Goal: Transaction & Acquisition: Book appointment/travel/reservation

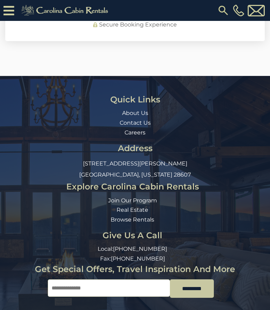
scroll to position [2215, 0]
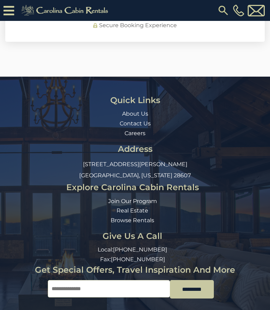
click at [184, 183] on h3 "Explore Carolina Cabin Rentals" at bounding box center [132, 187] width 244 height 9
click at [181, 183] on h3 "Explore Carolina Cabin Rentals" at bounding box center [132, 187] width 244 height 9
click at [185, 183] on h3 "Explore Carolina Cabin Rentals" at bounding box center [132, 187] width 244 height 9
click at [142, 217] on link "Browse Rentals" at bounding box center [132, 220] width 44 height 7
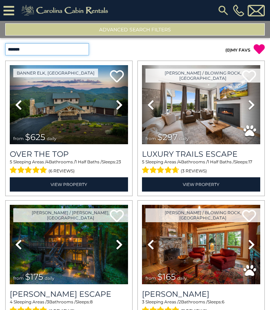
click at [82, 52] on select "**********" at bounding box center [47, 49] width 84 height 12
click at [73, 53] on select "**********" at bounding box center [47, 49] width 84 height 12
select select "*****"
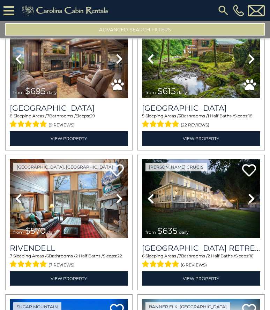
scroll to position [467, 0]
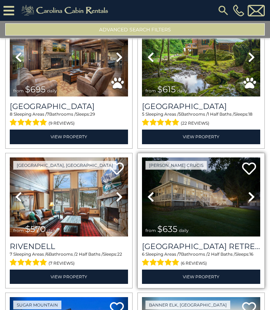
click at [215, 214] on img at bounding box center [201, 196] width 118 height 79
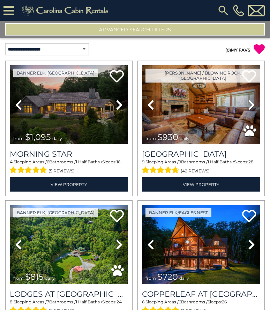
scroll to position [0, 0]
click at [8, 9] on icon at bounding box center [8, 11] width 11 height 12
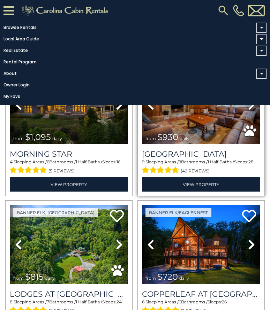
click at [148, 142] on span "from $930 daily" at bounding box center [169, 137] width 54 height 14
click at [142, 147] on div "Appalachian Mountain Lodge 9 Sleeping Areas / 9 Bathrooms / 1 Half Baths / Slee…" at bounding box center [201, 167] width 118 height 47
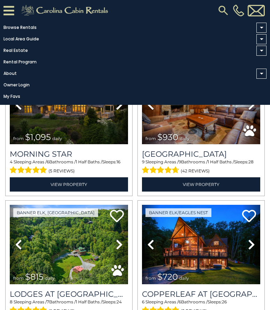
click at [11, 11] on icon at bounding box center [8, 11] width 11 height 12
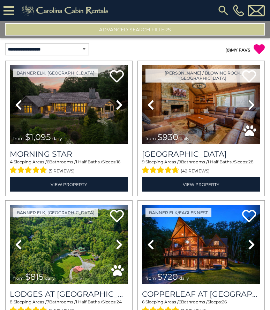
click at [172, 31] on button "Advanced Search Filters" at bounding box center [134, 29] width 259 height 12
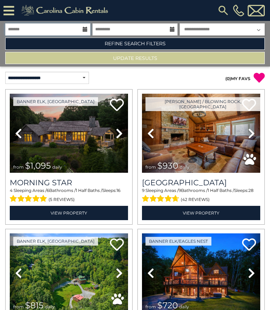
click at [82, 29] on input "text" at bounding box center [47, 29] width 85 height 12
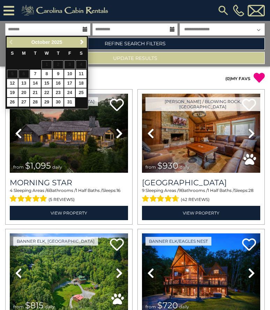
click at [47, 81] on link "15" at bounding box center [46, 83] width 11 height 9
type input "********"
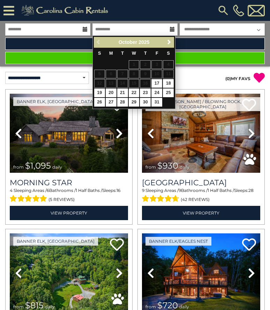
click at [98, 90] on link "19" at bounding box center [99, 92] width 11 height 9
type input "********"
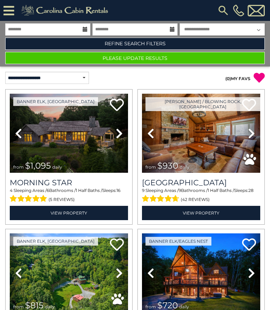
click at [254, 29] on select "**********" at bounding box center [221, 29] width 85 height 12
select select "*"
click at [203, 58] on button "Please Update Results" at bounding box center [134, 58] width 259 height 12
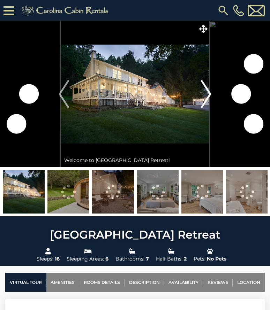
click at [210, 96] on img "Next" at bounding box center [206, 94] width 10 height 28
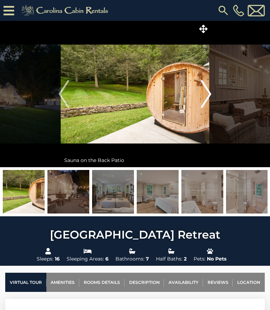
click at [208, 95] on img "Next" at bounding box center [206, 94] width 10 height 28
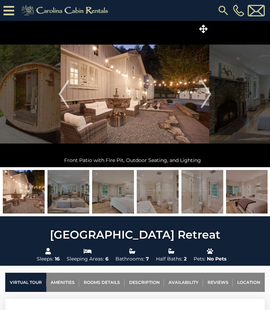
click at [182, 101] on img at bounding box center [135, 94] width 148 height 146
click at [182, 108] on img at bounding box center [135, 94] width 148 height 146
click at [203, 25] on icon at bounding box center [203, 29] width 8 height 8
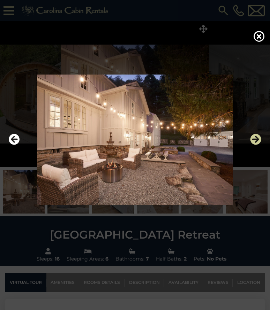
click at [254, 145] on icon "Next" at bounding box center [255, 139] width 11 height 11
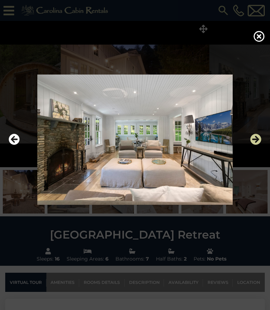
click at [256, 145] on icon "Next" at bounding box center [255, 139] width 11 height 11
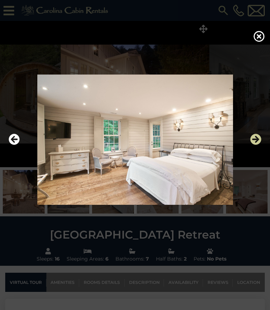
click at [257, 145] on icon "Next" at bounding box center [255, 139] width 11 height 11
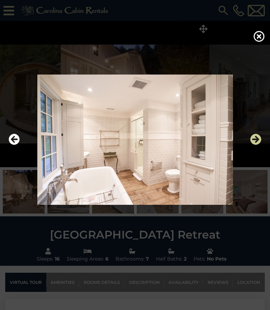
click at [255, 145] on icon "Next" at bounding box center [255, 139] width 11 height 11
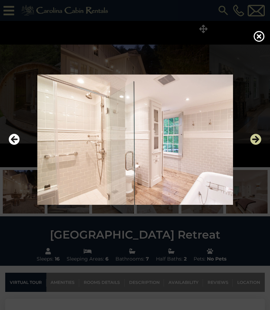
click at [256, 145] on icon "Next" at bounding box center [255, 139] width 11 height 11
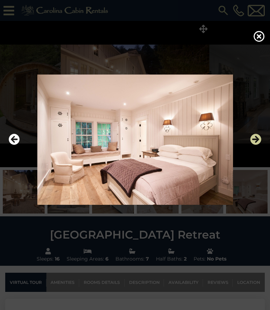
click at [257, 145] on icon "Next" at bounding box center [255, 139] width 11 height 11
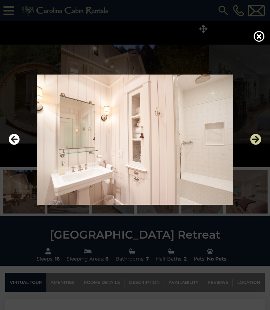
click at [256, 145] on icon "Next" at bounding box center [255, 139] width 11 height 11
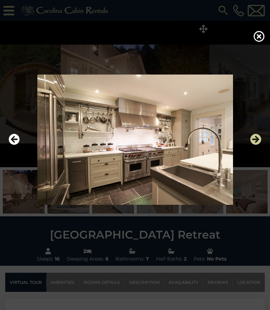
click at [258, 145] on icon "Next" at bounding box center [255, 139] width 11 height 11
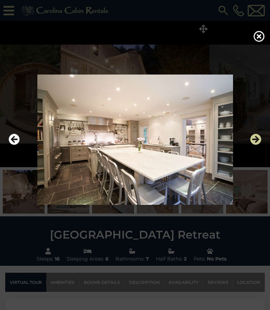
click at [258, 145] on icon "Next" at bounding box center [255, 139] width 11 height 11
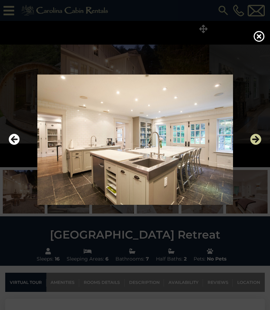
click at [257, 145] on icon "Next" at bounding box center [255, 139] width 11 height 11
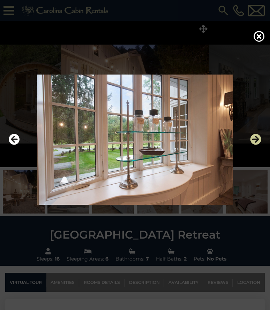
click at [256, 145] on icon "Next" at bounding box center [255, 139] width 11 height 11
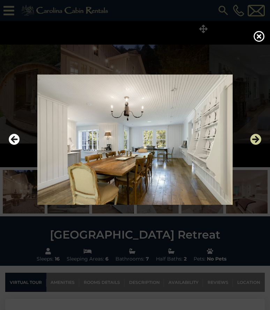
click at [256, 145] on icon "Next" at bounding box center [255, 139] width 11 height 11
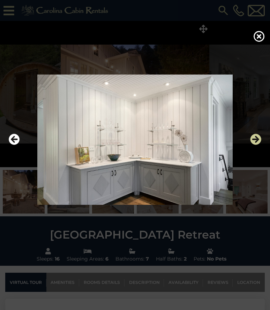
click at [258, 145] on icon "Next" at bounding box center [255, 139] width 11 height 11
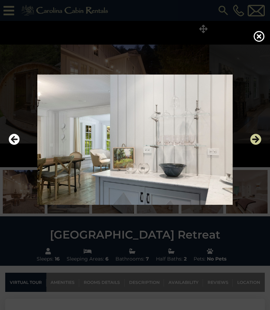
click at [256, 145] on icon "Next" at bounding box center [255, 139] width 11 height 11
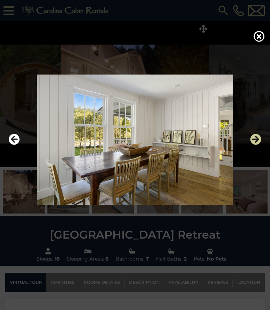
click at [254, 145] on icon "Next" at bounding box center [255, 139] width 11 height 11
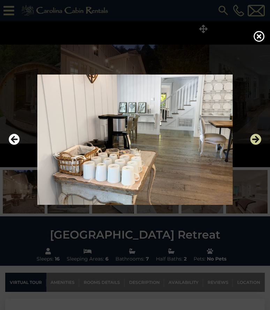
click at [258, 145] on icon "Next" at bounding box center [255, 139] width 11 height 11
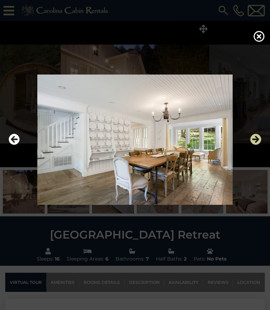
click at [258, 145] on icon "Next" at bounding box center [255, 139] width 11 height 11
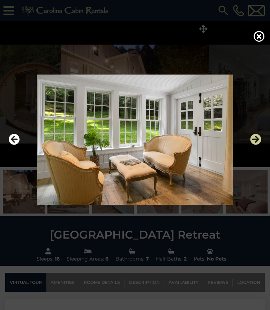
click at [259, 145] on icon "Next" at bounding box center [255, 139] width 11 height 11
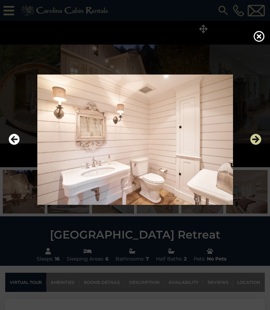
click at [257, 145] on icon "Next" at bounding box center [255, 139] width 11 height 11
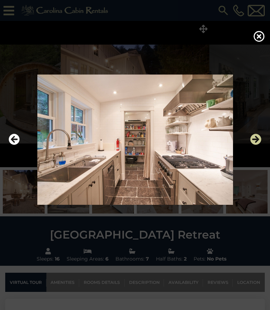
click at [260, 145] on icon "Next" at bounding box center [255, 139] width 11 height 11
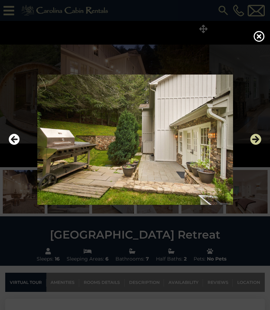
click at [254, 145] on icon "Next" at bounding box center [255, 139] width 11 height 11
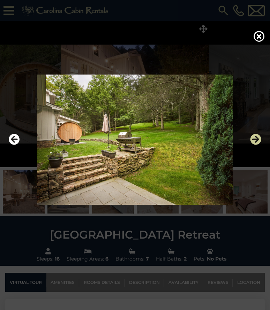
click at [254, 145] on icon "Next" at bounding box center [255, 139] width 11 height 11
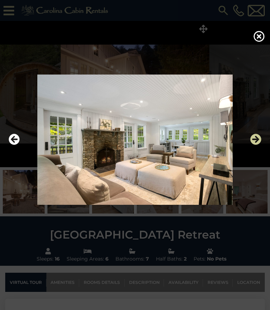
click at [255, 145] on icon "Next" at bounding box center [255, 139] width 11 height 11
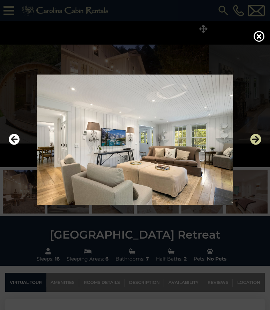
click at [253, 145] on icon "Next" at bounding box center [255, 139] width 11 height 11
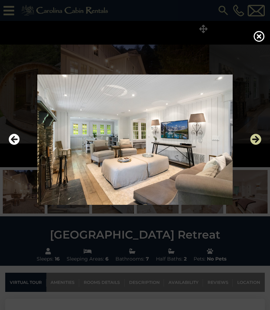
click at [252, 145] on icon "Next" at bounding box center [255, 139] width 11 height 11
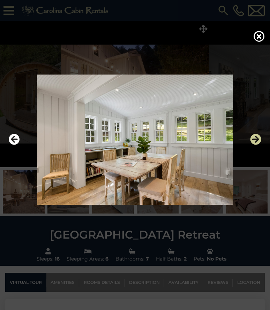
click at [254, 145] on icon "Next" at bounding box center [255, 139] width 11 height 11
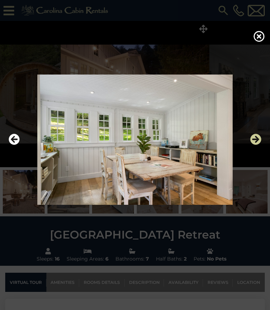
click at [256, 145] on icon "Next" at bounding box center [255, 139] width 11 height 11
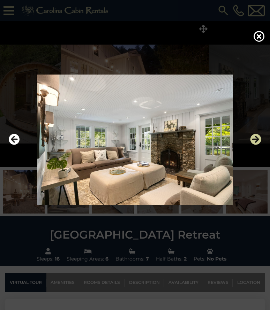
click at [255, 145] on icon "Next" at bounding box center [255, 139] width 11 height 11
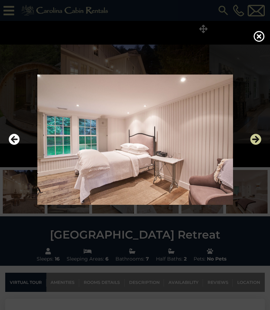
click at [255, 145] on icon "Next" at bounding box center [255, 139] width 11 height 11
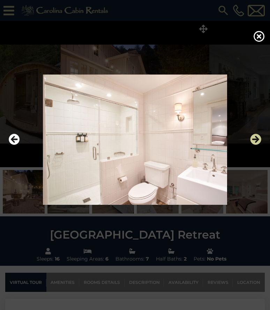
click at [254, 145] on icon "Next" at bounding box center [255, 139] width 11 height 11
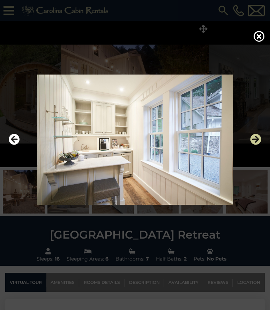
click at [257, 145] on icon "Next" at bounding box center [255, 139] width 11 height 11
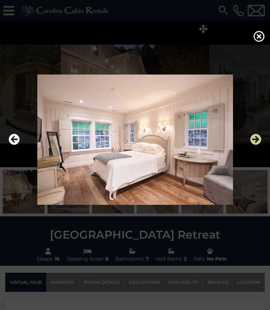
click at [257, 145] on icon "Next" at bounding box center [255, 139] width 11 height 11
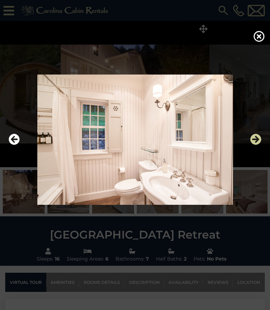
click at [256, 145] on icon "Next" at bounding box center [255, 139] width 11 height 11
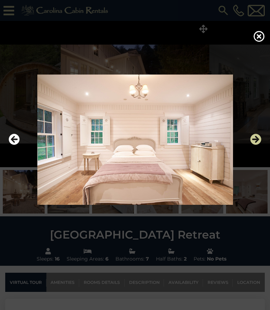
click at [254, 145] on icon "Next" at bounding box center [255, 139] width 11 height 11
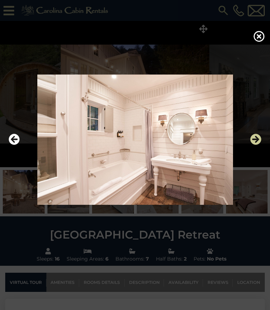
click at [255, 145] on icon "Next" at bounding box center [255, 139] width 11 height 11
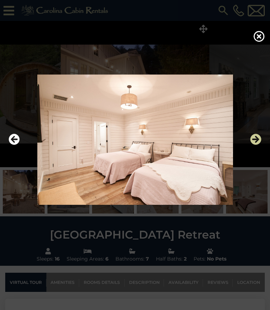
click at [255, 145] on icon "Next" at bounding box center [255, 139] width 11 height 11
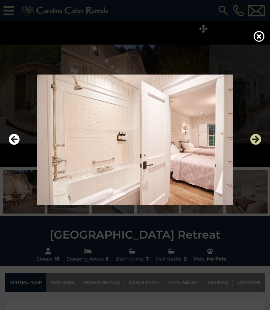
click at [255, 145] on icon "Next" at bounding box center [255, 139] width 11 height 11
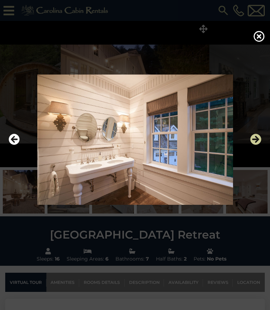
click at [256, 145] on icon "Next" at bounding box center [255, 139] width 11 height 11
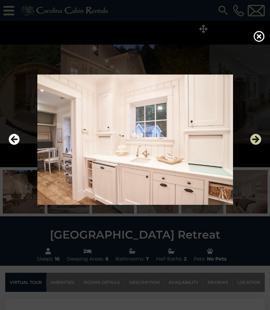
click at [256, 145] on icon "Next" at bounding box center [255, 139] width 11 height 11
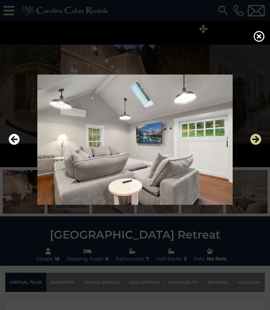
click at [256, 145] on icon "Next" at bounding box center [255, 139] width 11 height 11
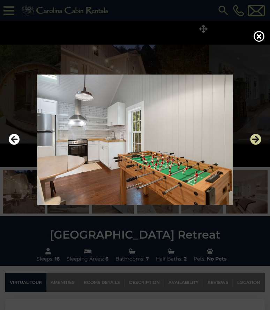
click at [256, 145] on icon "Next" at bounding box center [255, 139] width 11 height 11
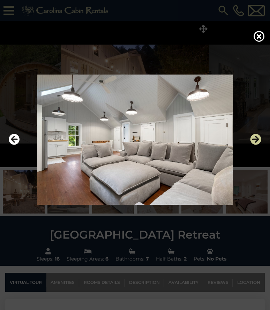
click at [257, 145] on icon "Next" at bounding box center [255, 139] width 11 height 11
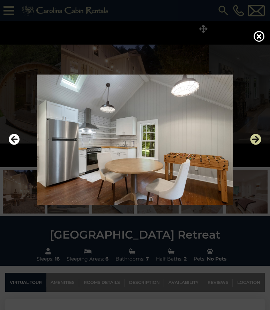
click at [256, 145] on icon "Next" at bounding box center [255, 139] width 11 height 11
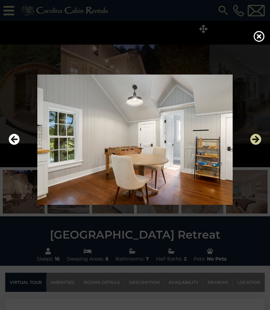
click at [256, 145] on icon "Next" at bounding box center [255, 139] width 11 height 11
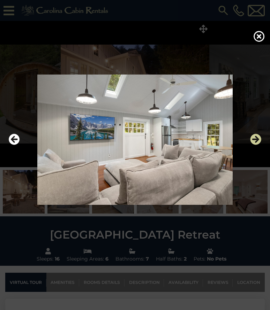
click at [256, 145] on icon "Next" at bounding box center [255, 139] width 11 height 11
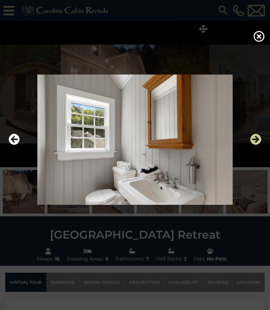
click at [257, 145] on icon "Next" at bounding box center [255, 139] width 11 height 11
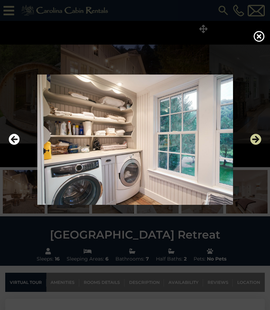
click at [257, 145] on icon "Next" at bounding box center [255, 139] width 11 height 11
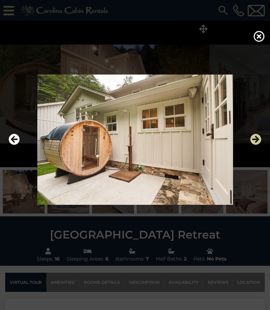
click at [257, 145] on icon "Next" at bounding box center [255, 139] width 11 height 11
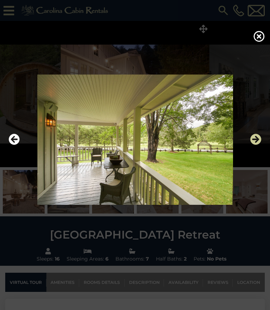
click at [257, 148] on button "Next" at bounding box center [255, 140] width 11 height 16
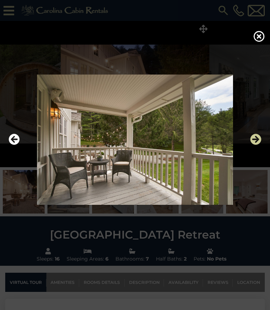
click at [257, 145] on icon "Next" at bounding box center [255, 139] width 11 height 11
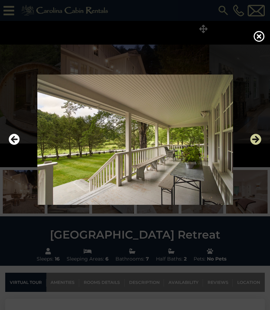
click at [256, 145] on icon "Next" at bounding box center [255, 139] width 11 height 11
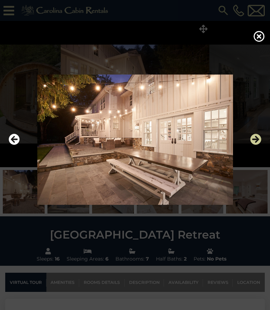
click at [258, 145] on icon "Next" at bounding box center [255, 139] width 11 height 11
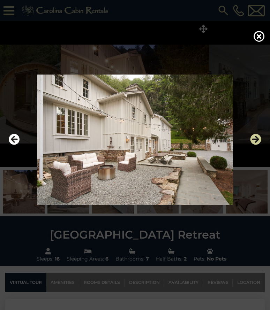
click at [257, 145] on icon "Next" at bounding box center [255, 139] width 11 height 11
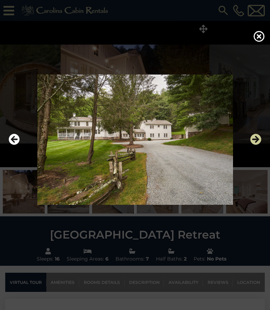
click at [258, 145] on icon "Next" at bounding box center [255, 139] width 11 height 11
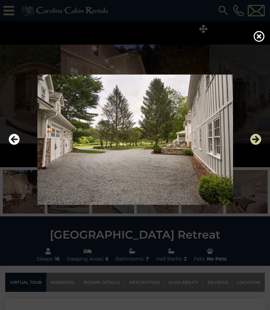
click at [258, 145] on icon "Next" at bounding box center [255, 139] width 11 height 11
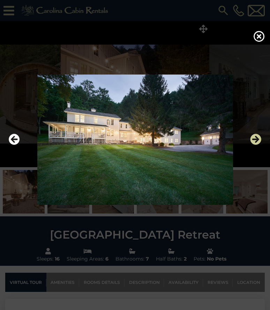
click at [258, 145] on icon "Next" at bounding box center [255, 139] width 11 height 11
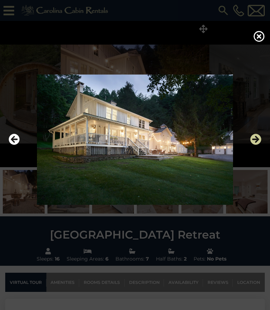
click at [259, 145] on icon "Next" at bounding box center [255, 139] width 11 height 11
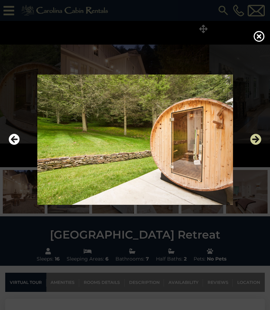
click at [259, 145] on icon "Next" at bounding box center [255, 139] width 11 height 11
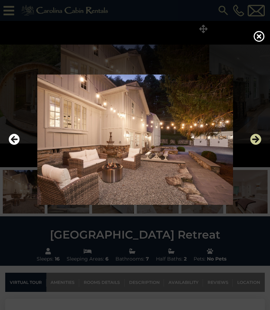
click at [257, 145] on icon "Next" at bounding box center [255, 139] width 11 height 11
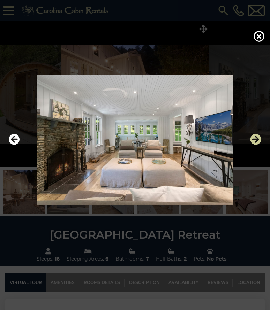
click at [258, 145] on icon "Next" at bounding box center [255, 139] width 11 height 11
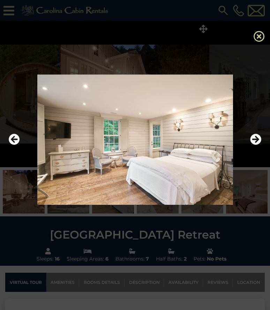
click at [257, 42] on icon at bounding box center [258, 36] width 11 height 11
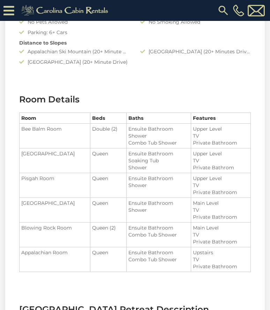
scroll to position [818, 0]
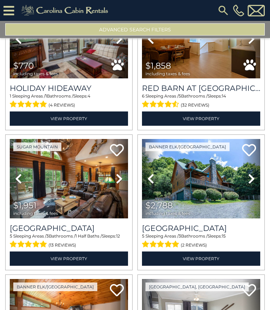
scroll to position [765, 0]
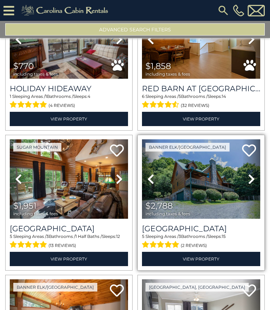
click at [226, 184] on img at bounding box center [201, 178] width 118 height 79
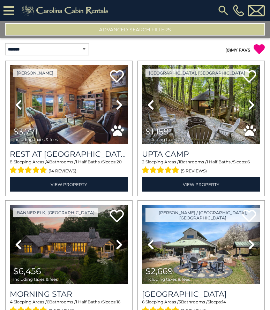
scroll to position [0, 0]
click at [81, 49] on select "**********" at bounding box center [47, 49] width 84 height 12
select select "*****"
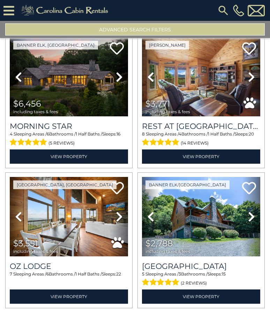
scroll to position [30, 0]
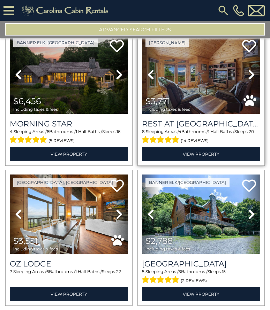
click at [214, 77] on img at bounding box center [201, 74] width 118 height 79
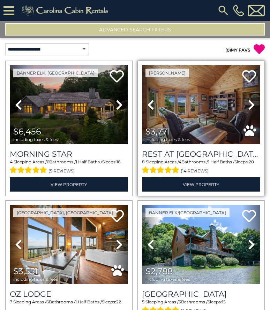
scroll to position [0, 0]
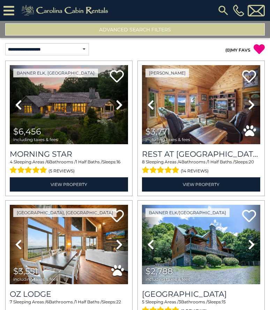
click at [213, 28] on button "Advanced Search Filters" at bounding box center [134, 29] width 259 height 12
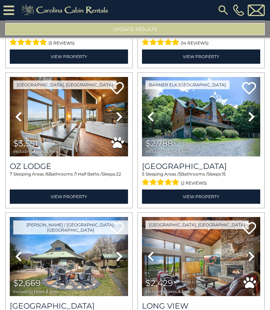
scroll to position [128, 0]
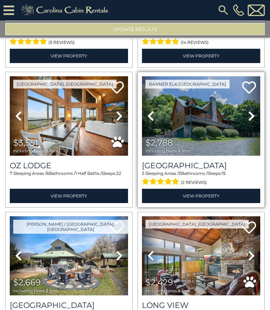
click at [227, 111] on img at bounding box center [201, 116] width 118 height 79
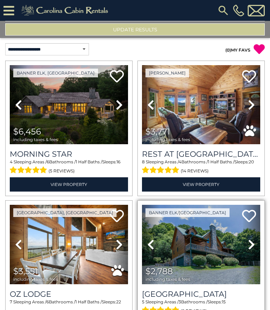
scroll to position [0, 0]
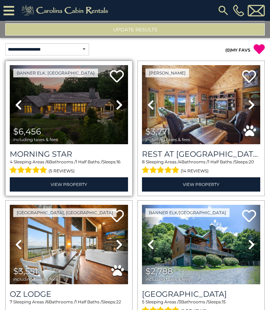
click at [60, 74] on img at bounding box center [69, 104] width 118 height 79
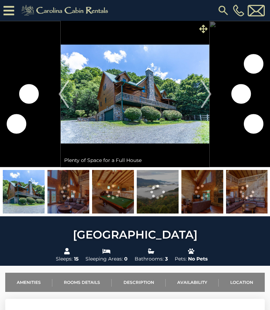
click at [203, 33] on icon at bounding box center [203, 29] width 8 height 8
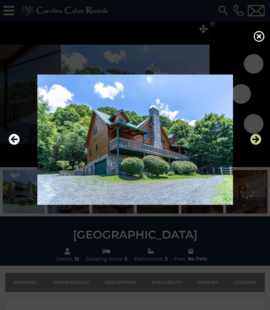
click at [256, 145] on icon "Next" at bounding box center [255, 139] width 11 height 11
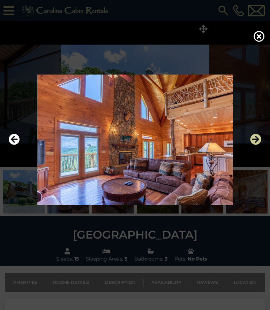
click at [253, 145] on icon "Next" at bounding box center [255, 139] width 11 height 11
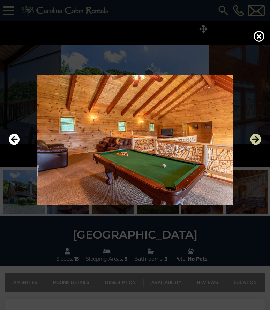
click at [254, 145] on icon "Next" at bounding box center [255, 139] width 11 height 11
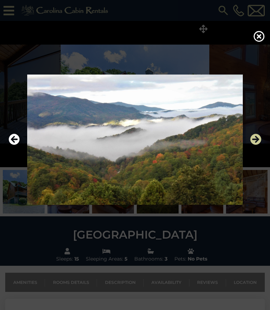
click at [255, 145] on icon "Next" at bounding box center [255, 139] width 11 height 11
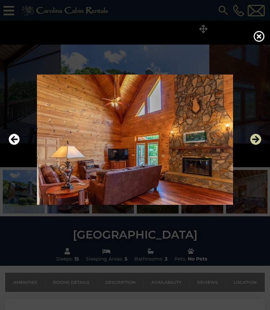
click at [254, 145] on icon "Next" at bounding box center [255, 139] width 11 height 11
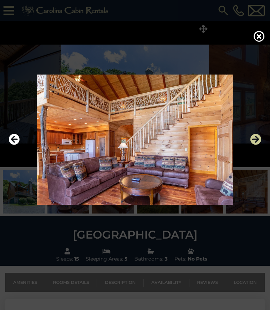
click at [255, 145] on icon "Next" at bounding box center [255, 139] width 11 height 11
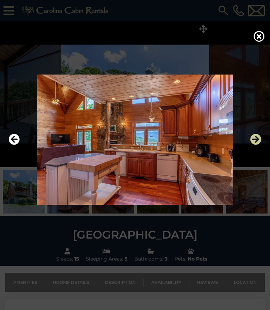
click at [256, 145] on icon "Next" at bounding box center [255, 139] width 11 height 11
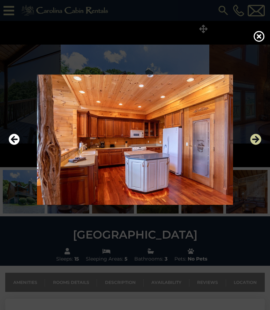
click at [254, 145] on icon "Next" at bounding box center [255, 139] width 11 height 11
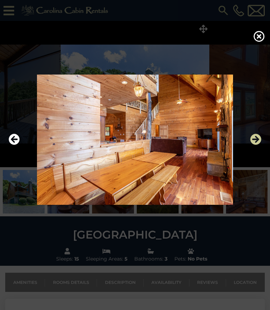
click at [258, 145] on icon "Next" at bounding box center [255, 139] width 11 height 11
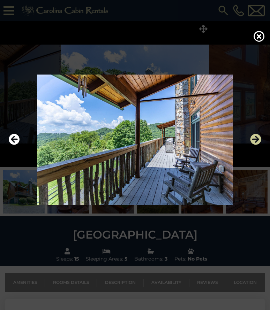
click at [255, 145] on icon "Next" at bounding box center [255, 139] width 11 height 11
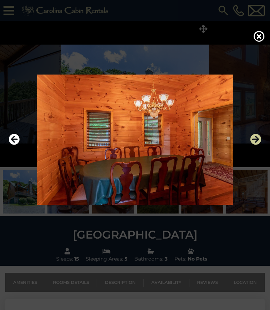
click at [254, 145] on icon "Next" at bounding box center [255, 139] width 11 height 11
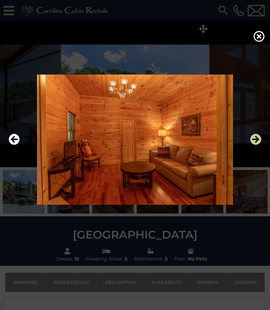
click at [252, 145] on icon "Next" at bounding box center [255, 139] width 11 height 11
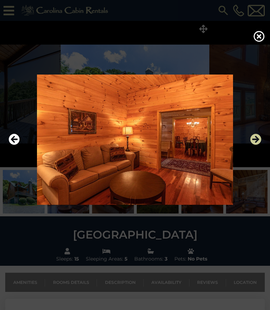
click at [251, 145] on icon "Next" at bounding box center [255, 139] width 11 height 11
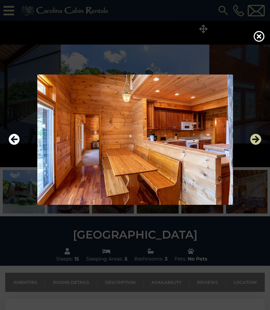
click at [255, 145] on icon "Next" at bounding box center [255, 139] width 11 height 11
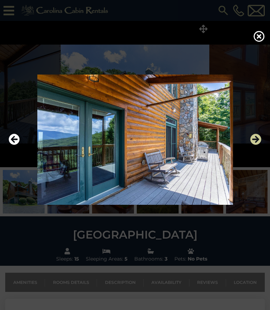
click at [254, 145] on icon "Next" at bounding box center [255, 139] width 11 height 11
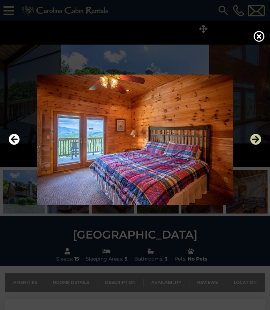
click at [253, 145] on icon "Next" at bounding box center [255, 139] width 11 height 11
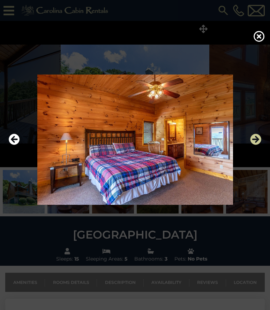
click at [258, 145] on icon "Next" at bounding box center [255, 139] width 11 height 11
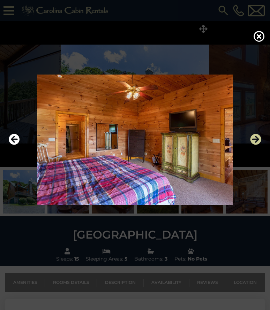
click at [256, 145] on icon "Next" at bounding box center [255, 139] width 11 height 11
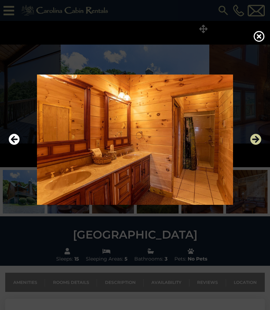
click at [257, 145] on icon "Next" at bounding box center [255, 139] width 11 height 11
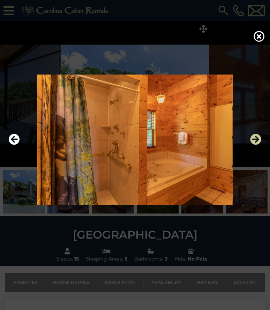
click at [256, 145] on icon "Next" at bounding box center [255, 139] width 11 height 11
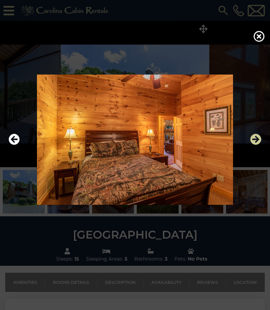
click at [257, 145] on icon "Next" at bounding box center [255, 139] width 11 height 11
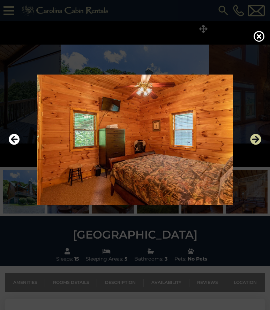
click at [258, 145] on icon "Next" at bounding box center [255, 139] width 11 height 11
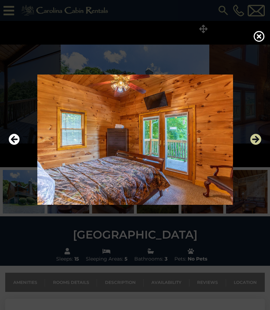
click at [256, 145] on icon "Next" at bounding box center [255, 139] width 11 height 11
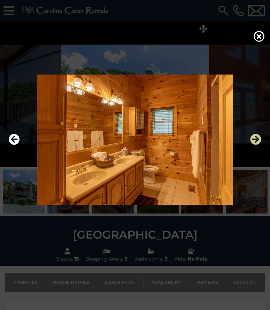
click at [257, 145] on icon "Next" at bounding box center [255, 139] width 11 height 11
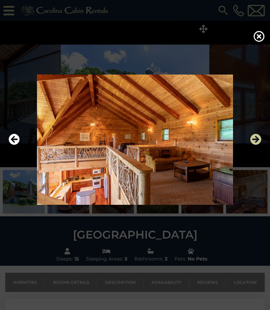
click at [257, 145] on icon "Next" at bounding box center [255, 139] width 11 height 11
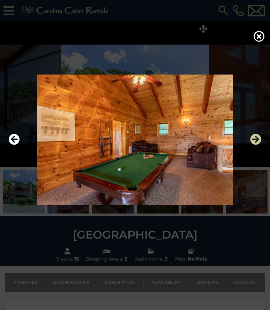
click at [257, 145] on icon "Next" at bounding box center [255, 139] width 11 height 11
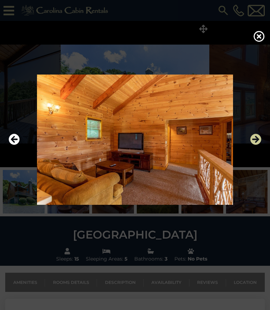
click at [255, 145] on icon "Next" at bounding box center [255, 139] width 11 height 11
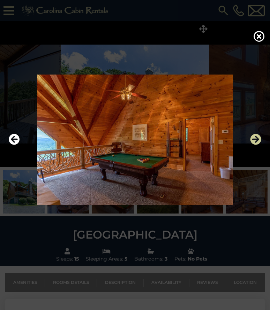
click at [256, 145] on icon "Next" at bounding box center [255, 139] width 11 height 11
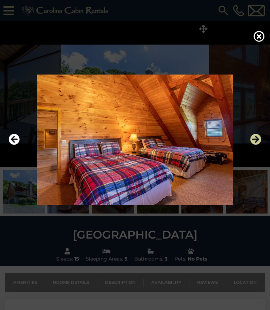
click at [254, 145] on icon "Next" at bounding box center [255, 139] width 11 height 11
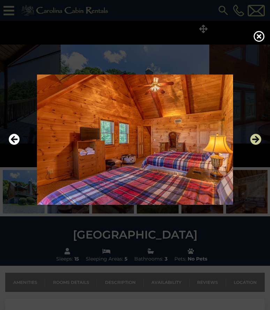
click at [254, 145] on icon "Next" at bounding box center [255, 139] width 11 height 11
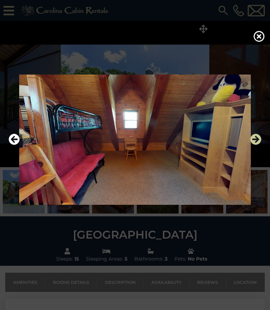
click at [255, 145] on icon "Next" at bounding box center [255, 139] width 11 height 11
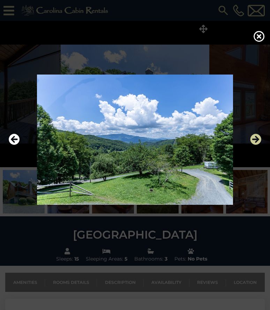
click at [256, 145] on icon "Next" at bounding box center [255, 139] width 11 height 11
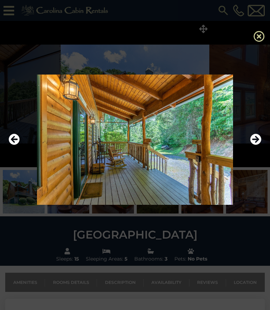
click at [259, 38] on icon at bounding box center [258, 36] width 11 height 11
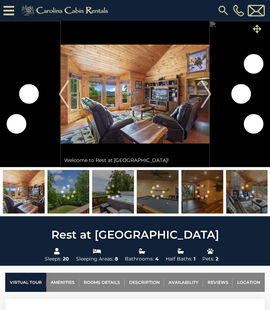
click at [260, 28] on icon at bounding box center [257, 29] width 8 height 8
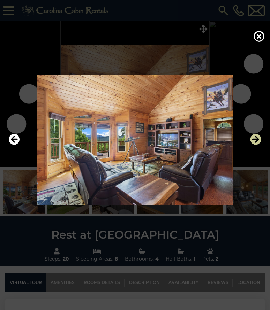
click at [253, 145] on icon "Next" at bounding box center [255, 139] width 11 height 11
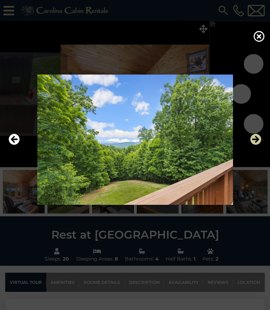
click at [254, 145] on icon "Next" at bounding box center [255, 139] width 11 height 11
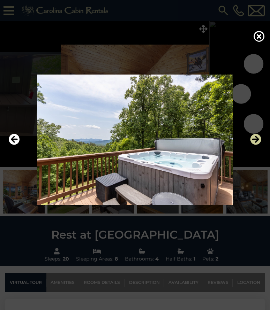
click at [256, 145] on icon "Next" at bounding box center [255, 139] width 11 height 11
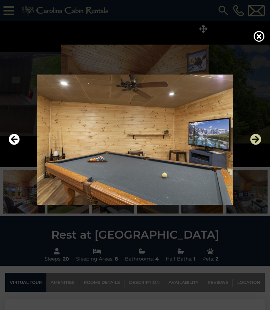
click at [256, 145] on icon "Next" at bounding box center [255, 139] width 11 height 11
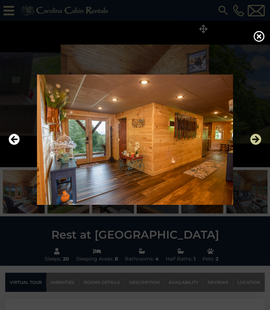
click at [256, 145] on icon "Next" at bounding box center [255, 139] width 11 height 11
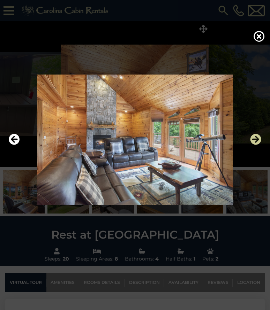
click at [258, 145] on icon "Next" at bounding box center [255, 139] width 11 height 11
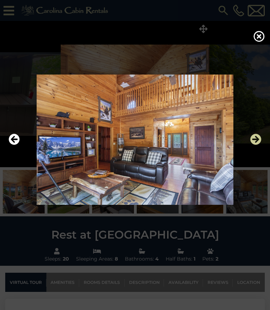
click at [255, 145] on icon "Next" at bounding box center [255, 139] width 11 height 11
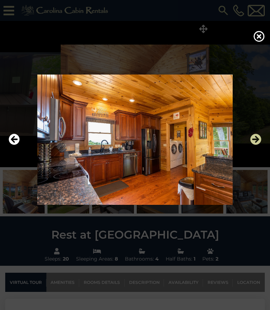
click at [257, 145] on icon "Next" at bounding box center [255, 139] width 11 height 11
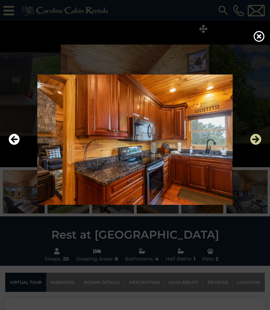
click at [256, 145] on icon "Next" at bounding box center [255, 139] width 11 height 11
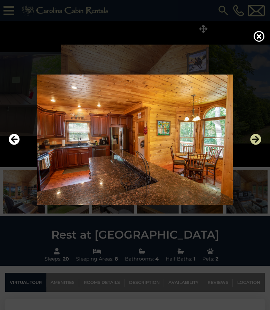
click at [255, 145] on icon "Next" at bounding box center [255, 139] width 11 height 11
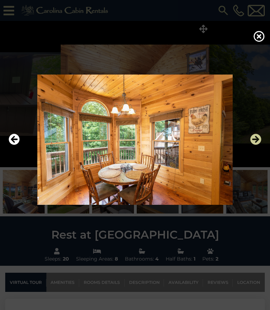
click at [256, 145] on icon "Next" at bounding box center [255, 139] width 11 height 11
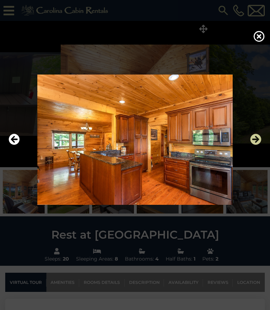
click at [256, 145] on icon "Next" at bounding box center [255, 139] width 11 height 11
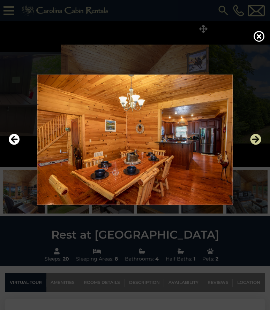
click at [255, 145] on icon "Next" at bounding box center [255, 139] width 11 height 11
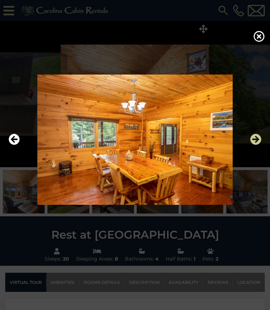
click at [256, 145] on icon "Next" at bounding box center [255, 139] width 11 height 11
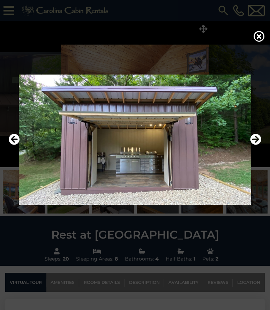
click at [224, 177] on img at bounding box center [135, 140] width 256 height 130
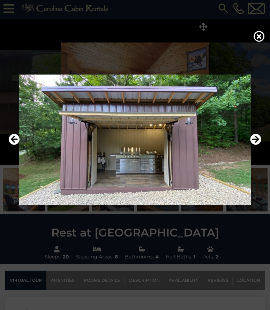
scroll to position [6, 0]
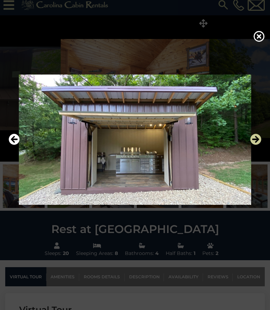
click at [259, 145] on icon "Next" at bounding box center [255, 139] width 11 height 11
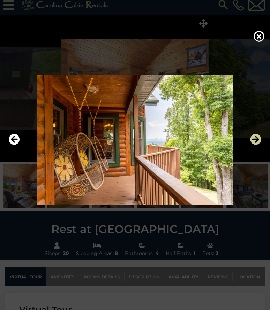
click at [259, 145] on icon "Next" at bounding box center [255, 139] width 11 height 11
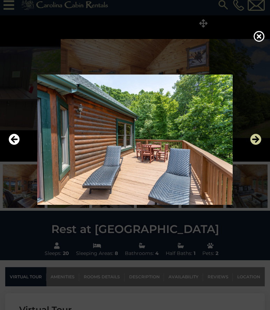
click at [255, 145] on icon "Next" at bounding box center [255, 139] width 11 height 11
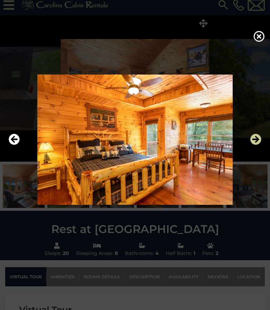
click at [256, 145] on icon "Next" at bounding box center [255, 139] width 11 height 11
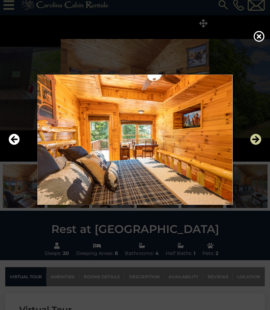
click at [257, 145] on icon "Next" at bounding box center [255, 139] width 11 height 11
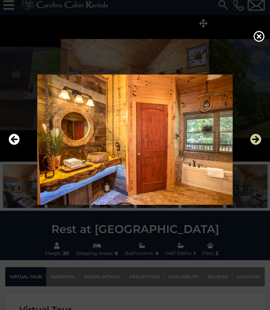
click at [253, 145] on icon "Next" at bounding box center [255, 139] width 11 height 11
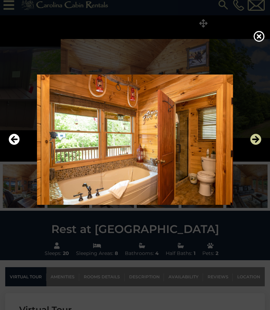
click at [254, 145] on icon "Next" at bounding box center [255, 139] width 11 height 11
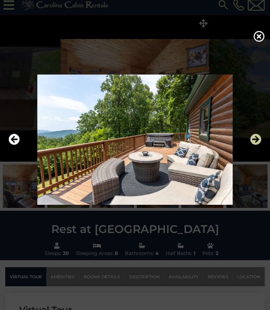
click at [254, 145] on icon "Next" at bounding box center [255, 139] width 11 height 11
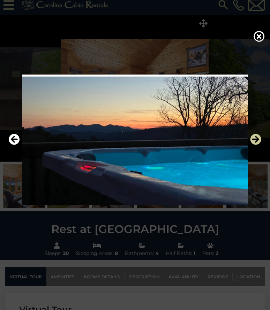
click at [256, 145] on icon "Next" at bounding box center [255, 139] width 11 height 11
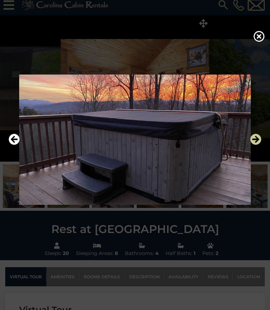
click at [260, 145] on icon "Next" at bounding box center [255, 139] width 11 height 11
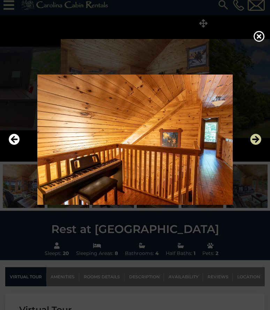
click at [256, 145] on icon "Next" at bounding box center [255, 139] width 11 height 11
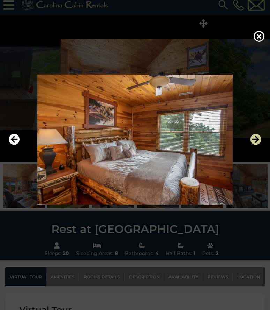
click at [256, 145] on icon "Next" at bounding box center [255, 139] width 11 height 11
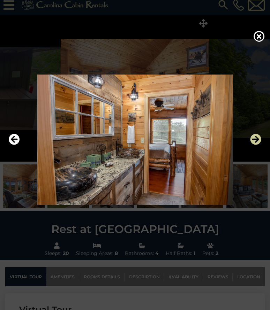
click at [257, 145] on icon "Next" at bounding box center [255, 139] width 11 height 11
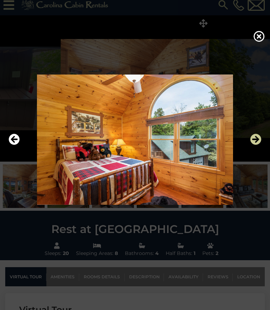
click at [258, 145] on icon "Next" at bounding box center [255, 139] width 11 height 11
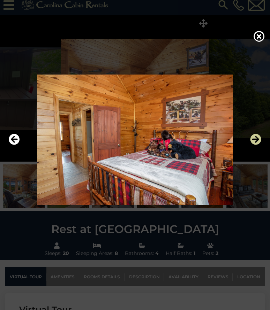
click at [256, 145] on icon "Next" at bounding box center [255, 139] width 11 height 11
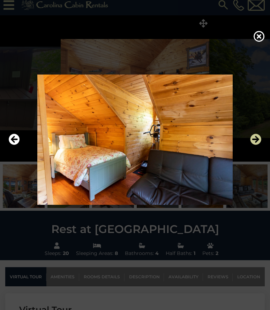
click at [256, 145] on icon "Next" at bounding box center [255, 139] width 11 height 11
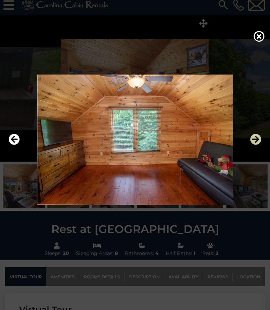
click at [256, 145] on icon "Next" at bounding box center [255, 139] width 11 height 11
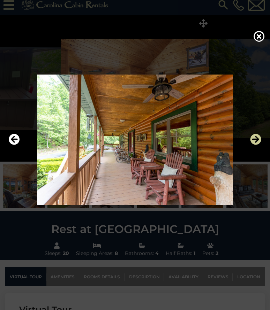
click at [255, 145] on icon "Next" at bounding box center [255, 139] width 11 height 11
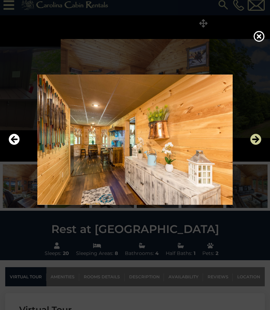
click at [256, 145] on icon "Next" at bounding box center [255, 139] width 11 height 11
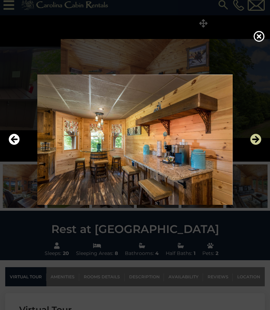
click at [256, 145] on icon "Next" at bounding box center [255, 139] width 11 height 11
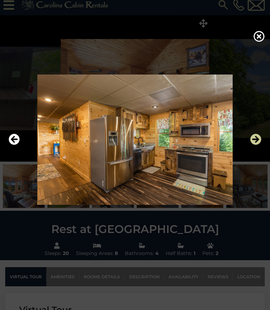
click at [258, 145] on icon "Next" at bounding box center [255, 139] width 11 height 11
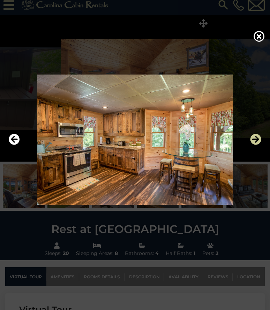
click at [256, 145] on icon "Next" at bounding box center [255, 139] width 11 height 11
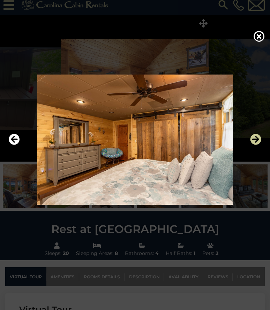
click at [257, 145] on icon "Next" at bounding box center [255, 139] width 11 height 11
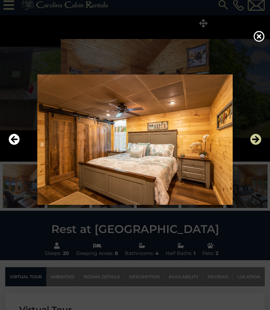
click at [258, 145] on icon "Next" at bounding box center [255, 139] width 11 height 11
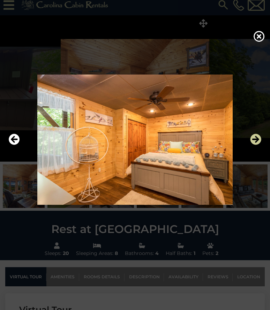
click at [257, 145] on icon "Next" at bounding box center [255, 139] width 11 height 11
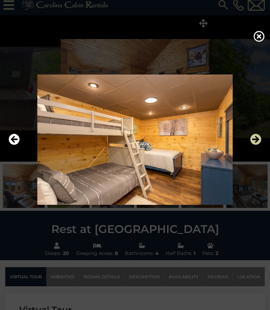
click at [257, 145] on icon "Next" at bounding box center [255, 139] width 11 height 11
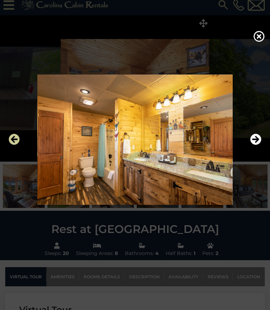
click at [14, 145] on icon "Previous" at bounding box center [14, 139] width 11 height 11
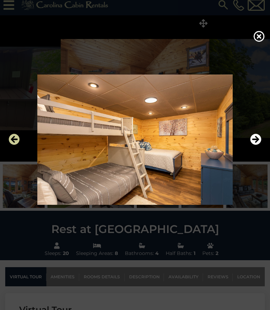
click at [15, 145] on icon "Previous" at bounding box center [14, 139] width 11 height 11
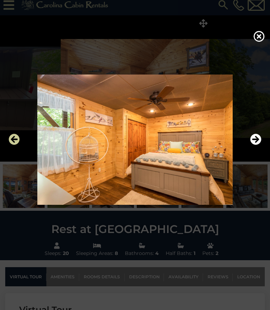
click at [14, 145] on icon "Previous" at bounding box center [14, 139] width 11 height 11
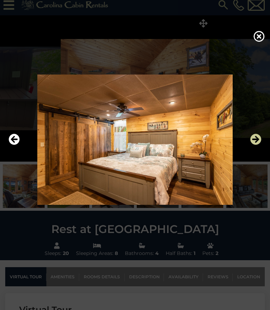
click at [259, 145] on icon "Next" at bounding box center [255, 139] width 11 height 11
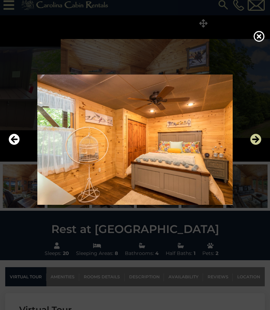
click at [261, 145] on icon "Next" at bounding box center [255, 139] width 11 height 11
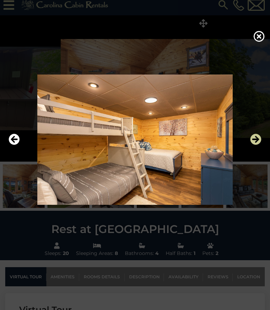
click at [257, 145] on icon "Next" at bounding box center [255, 139] width 11 height 11
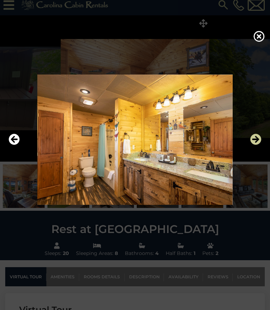
click at [256, 145] on icon "Next" at bounding box center [255, 139] width 11 height 11
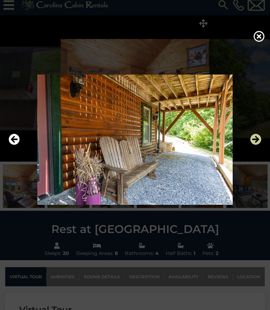
click at [257, 145] on icon "Next" at bounding box center [255, 139] width 11 height 11
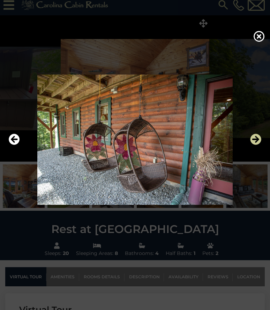
click at [259, 145] on icon "Next" at bounding box center [255, 139] width 11 height 11
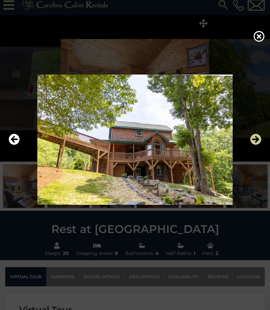
click at [257, 145] on icon "Next" at bounding box center [255, 139] width 11 height 11
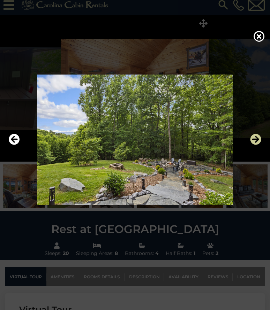
click at [256, 145] on icon "Next" at bounding box center [255, 139] width 11 height 11
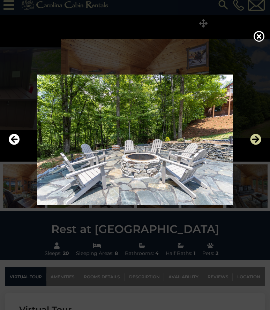
click at [257, 145] on icon "Next" at bounding box center [255, 139] width 11 height 11
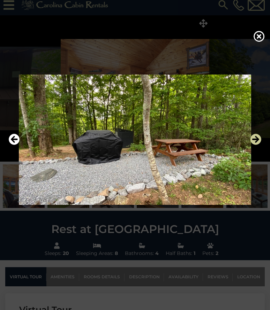
click at [257, 145] on icon "Next" at bounding box center [255, 139] width 11 height 11
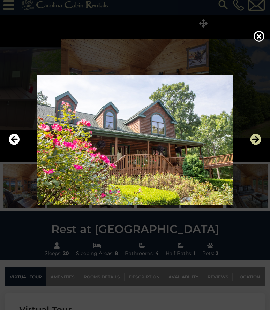
click at [259, 145] on icon "Next" at bounding box center [255, 139] width 11 height 11
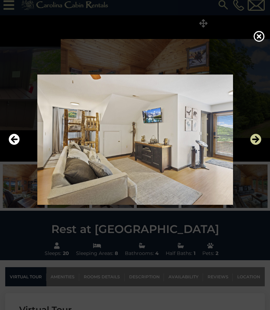
click at [258, 145] on icon "Next" at bounding box center [255, 139] width 11 height 11
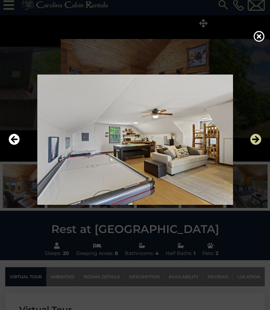
click at [259, 145] on icon "Next" at bounding box center [255, 139] width 11 height 11
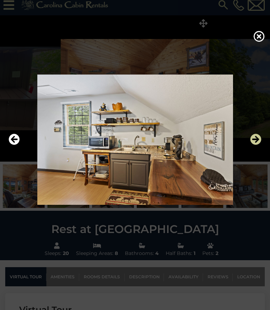
click at [257, 145] on icon "Next" at bounding box center [255, 139] width 11 height 11
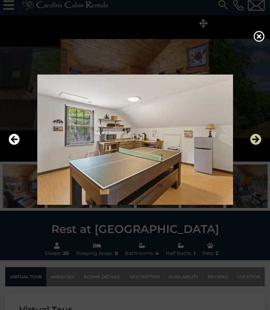
click at [258, 145] on icon "Next" at bounding box center [255, 139] width 11 height 11
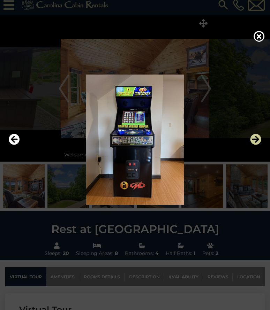
click at [259, 145] on icon "Next" at bounding box center [255, 139] width 11 height 11
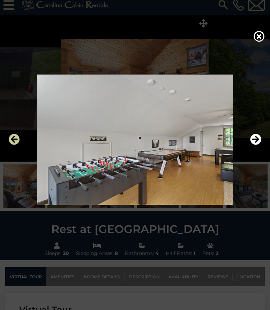
click at [12, 145] on icon "Previous" at bounding box center [14, 139] width 11 height 11
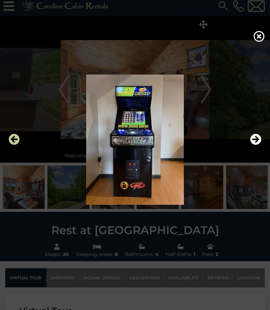
scroll to position [7, 0]
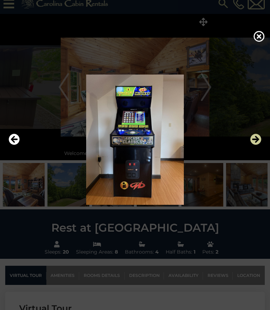
click at [254, 145] on icon "Next" at bounding box center [255, 139] width 11 height 11
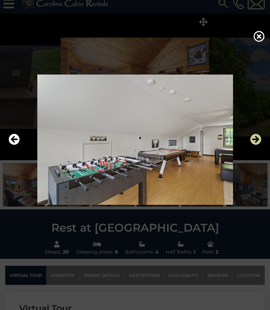
click at [258, 145] on icon "Next" at bounding box center [255, 139] width 11 height 11
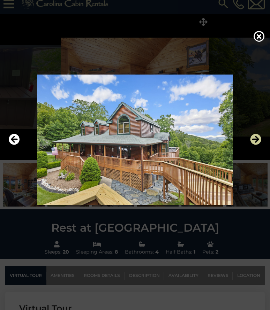
click at [255, 145] on icon "Next" at bounding box center [255, 139] width 11 height 11
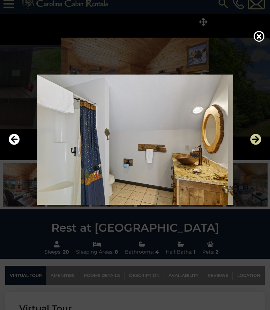
click at [257, 145] on icon "Next" at bounding box center [255, 139] width 11 height 11
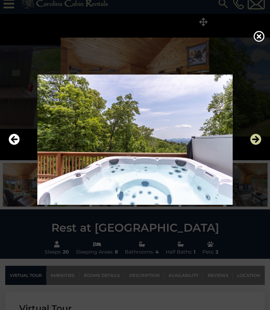
click at [256, 145] on icon "Next" at bounding box center [255, 139] width 11 height 11
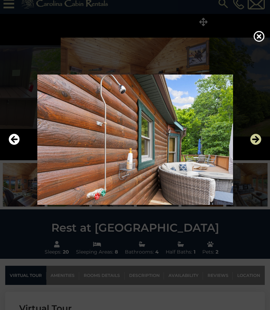
click at [257, 145] on icon "Next" at bounding box center [255, 139] width 11 height 11
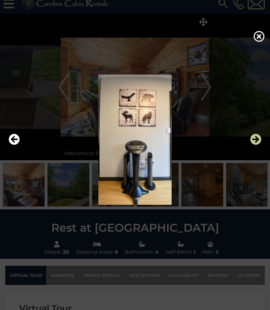
click at [256, 145] on icon "Next" at bounding box center [255, 139] width 11 height 11
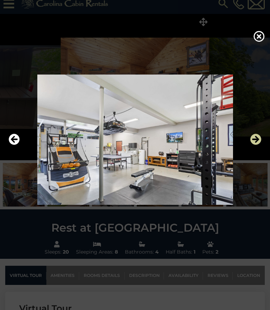
click at [258, 145] on icon "Next" at bounding box center [255, 139] width 11 height 11
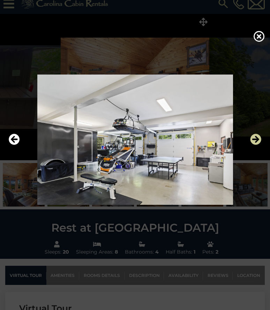
click at [258, 145] on icon "Next" at bounding box center [255, 139] width 11 height 11
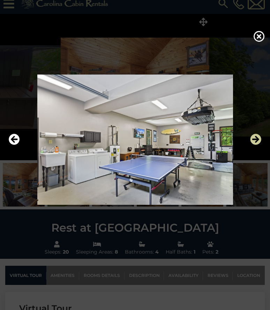
click at [256, 145] on icon "Next" at bounding box center [255, 139] width 11 height 11
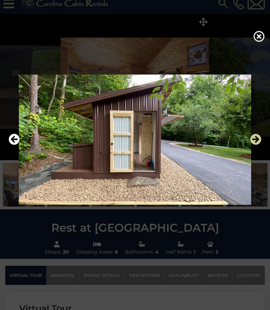
click at [258, 145] on icon "Next" at bounding box center [255, 139] width 11 height 11
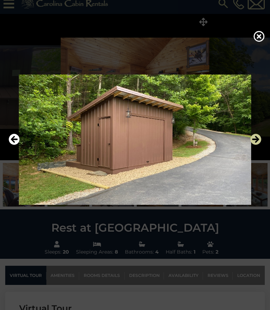
click at [258, 145] on icon "Next" at bounding box center [255, 139] width 11 height 11
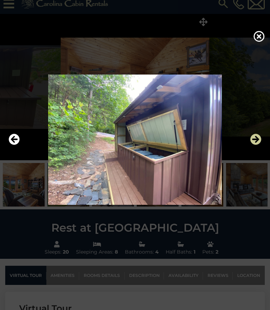
click at [257, 145] on icon "Next" at bounding box center [255, 139] width 11 height 11
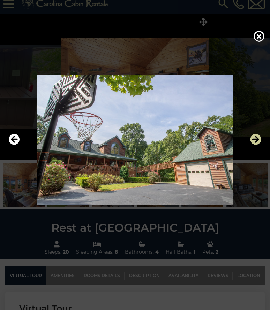
click at [259, 145] on icon "Next" at bounding box center [255, 139] width 11 height 11
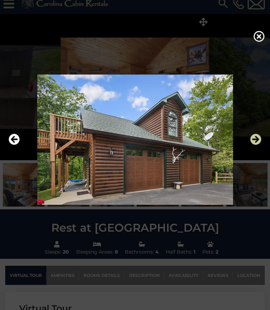
click at [257, 145] on icon "Next" at bounding box center [255, 139] width 11 height 11
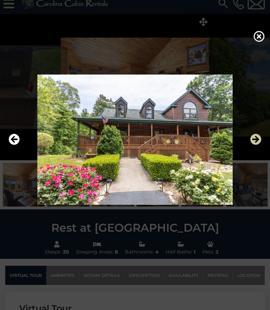
click at [258, 145] on icon "Next" at bounding box center [255, 139] width 11 height 11
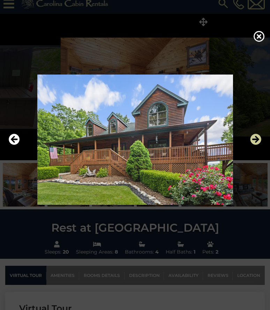
click at [258, 145] on icon "Next" at bounding box center [255, 139] width 11 height 11
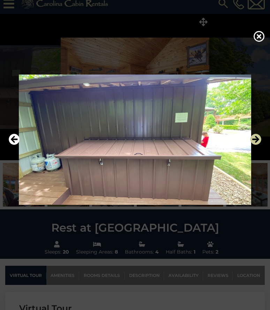
click at [257, 145] on icon "Next" at bounding box center [255, 139] width 11 height 11
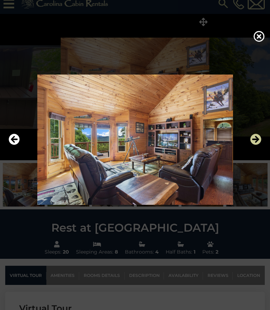
click at [258, 145] on icon "Next" at bounding box center [255, 139] width 11 height 11
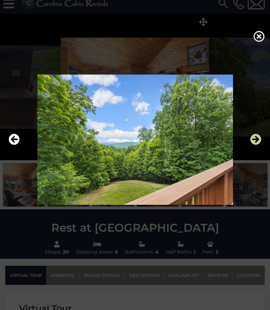
click at [257, 145] on icon "Next" at bounding box center [255, 139] width 11 height 11
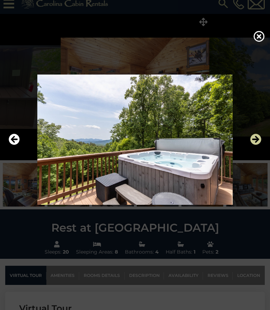
click at [258, 145] on icon "Next" at bounding box center [255, 139] width 11 height 11
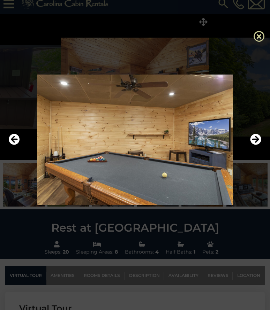
click at [257, 41] on icon at bounding box center [258, 36] width 11 height 11
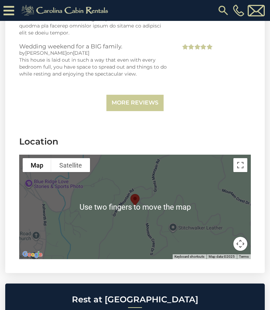
scroll to position [2389, 0]
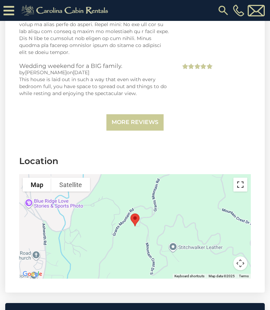
click at [241, 178] on button "Toggle fullscreen view" at bounding box center [240, 185] width 14 height 14
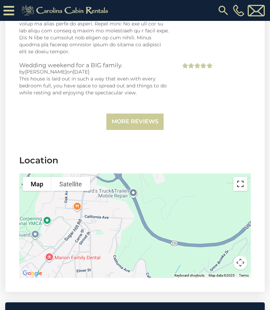
scroll to position [2471, 0]
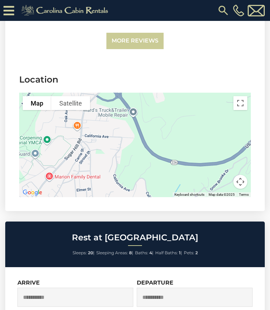
click at [239, 175] on button "Map camera controls" at bounding box center [240, 182] width 14 height 14
click at [240, 187] on section "Location To navigate the map with touch gestures double-tap and hold your finge…" at bounding box center [134, 137] width 259 height 148
click at [246, 96] on button "Toggle fullscreen view" at bounding box center [240, 103] width 14 height 14
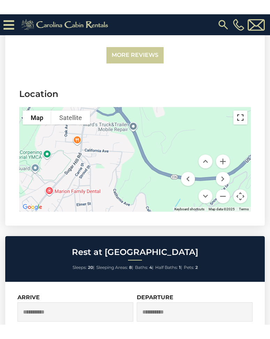
scroll to position [11, 0]
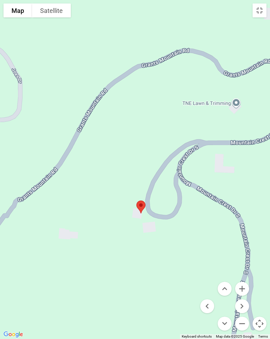
click at [54, 10] on button "Satellite" at bounding box center [51, 10] width 39 height 14
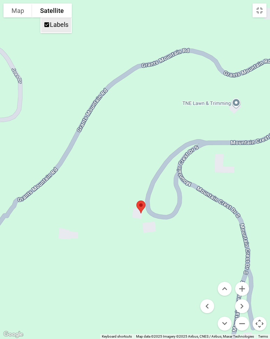
click at [52, 24] on label "Labels" at bounding box center [59, 24] width 18 height 7
click at [48, 24] on span "Labels" at bounding box center [47, 25] width 6 height 6
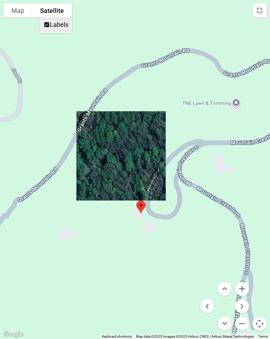
click at [49, 10] on button "Satellite" at bounding box center [52, 10] width 40 height 14
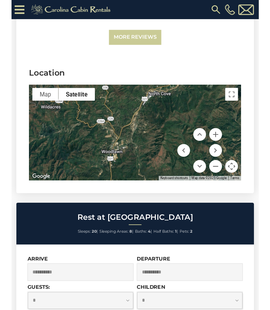
scroll to position [2499, 0]
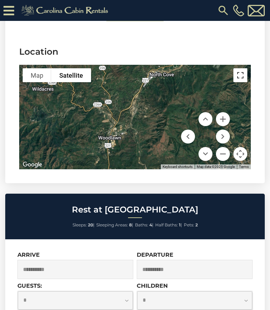
click at [244, 68] on button "Toggle fullscreen view" at bounding box center [240, 75] width 14 height 14
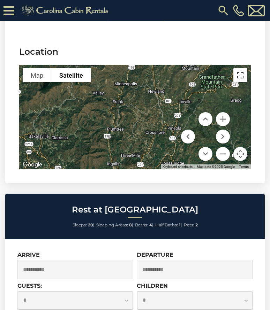
click at [242, 68] on button "Toggle fullscreen view" at bounding box center [240, 75] width 14 height 14
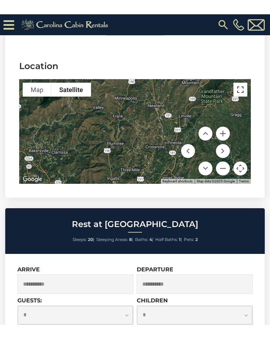
scroll to position [11, 0]
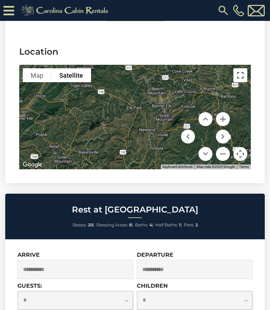
click at [242, 68] on button "Toggle fullscreen view" at bounding box center [240, 75] width 14 height 14
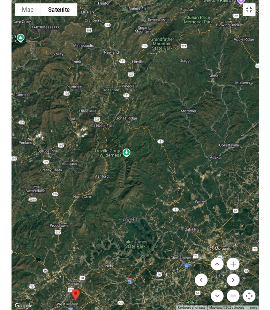
scroll to position [2499, 0]
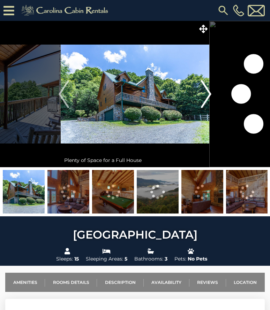
click at [207, 93] on img "Next" at bounding box center [206, 94] width 10 height 28
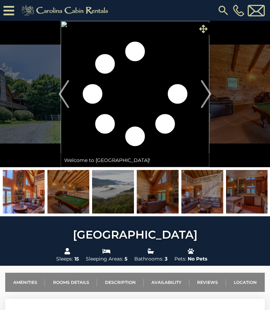
click at [203, 30] on icon at bounding box center [203, 29] width 8 height 8
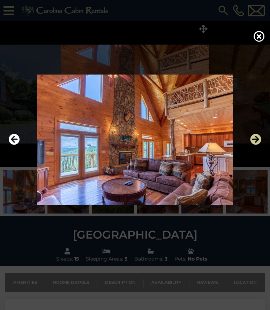
click at [254, 145] on icon "Next" at bounding box center [255, 139] width 11 height 11
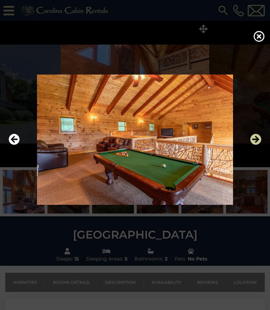
click at [255, 145] on icon "Next" at bounding box center [255, 139] width 11 height 11
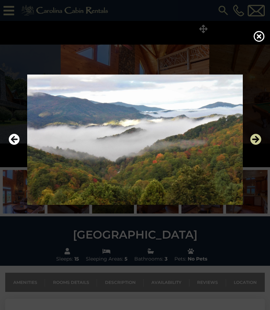
click at [256, 145] on icon "Next" at bounding box center [255, 139] width 11 height 11
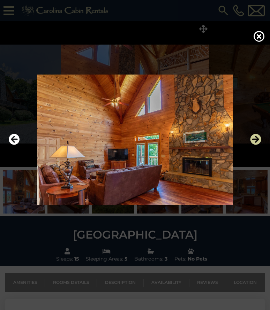
click at [256, 145] on icon "Next" at bounding box center [255, 139] width 11 height 11
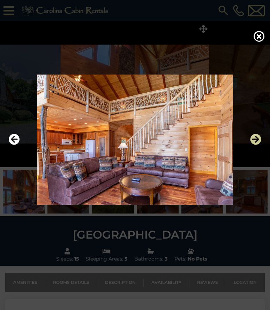
click at [257, 145] on icon "Next" at bounding box center [255, 139] width 11 height 11
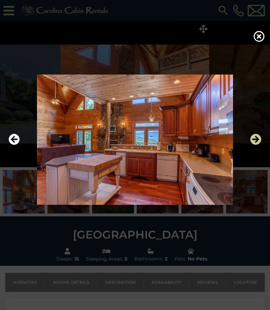
click at [257, 148] on button "Next" at bounding box center [255, 140] width 11 height 16
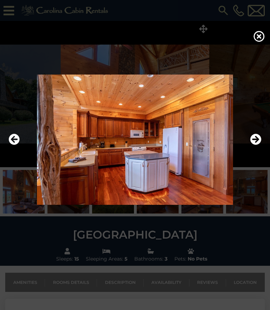
click at [255, 170] on img at bounding box center [135, 140] width 256 height 130
click at [255, 145] on icon "Next" at bounding box center [255, 139] width 11 height 11
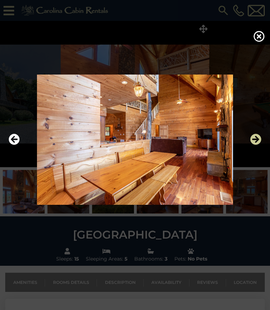
click at [255, 145] on icon "Next" at bounding box center [255, 139] width 11 height 11
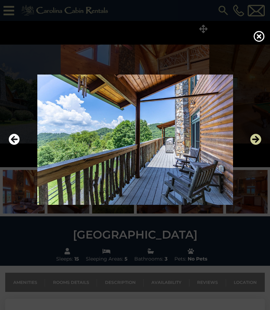
click at [256, 145] on icon "Next" at bounding box center [255, 139] width 11 height 11
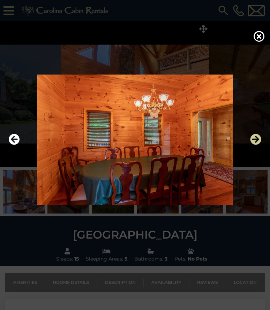
click at [257, 145] on icon "Next" at bounding box center [255, 139] width 11 height 11
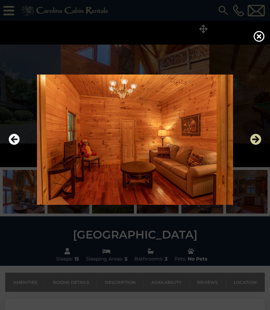
click at [256, 145] on icon "Next" at bounding box center [255, 139] width 11 height 11
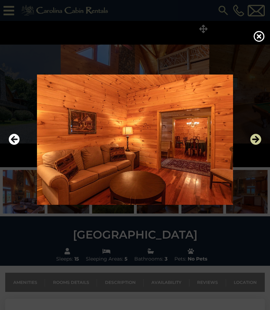
click at [256, 145] on icon "Next" at bounding box center [255, 139] width 11 height 11
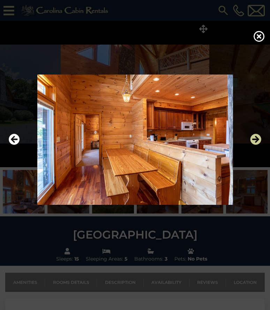
click at [258, 145] on icon "Next" at bounding box center [255, 139] width 11 height 11
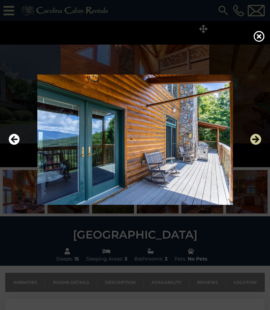
click at [258, 145] on icon "Next" at bounding box center [255, 139] width 11 height 11
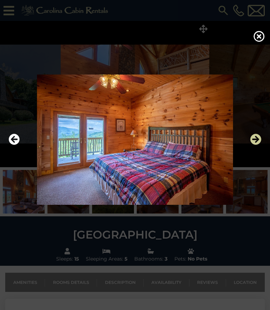
click at [259, 145] on icon "Next" at bounding box center [255, 139] width 11 height 11
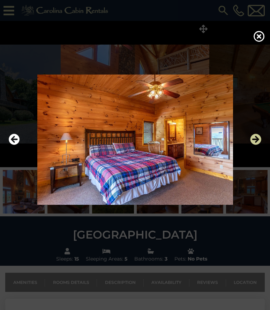
click at [255, 145] on icon "Next" at bounding box center [255, 139] width 11 height 11
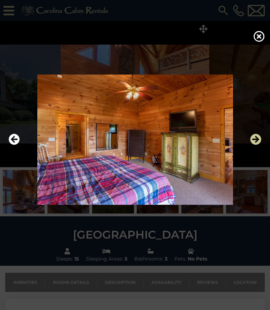
click at [254, 145] on icon "Next" at bounding box center [255, 139] width 11 height 11
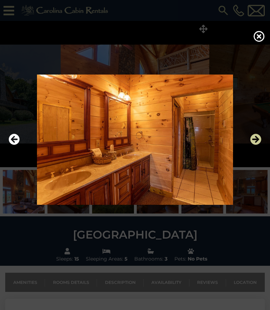
click at [254, 145] on icon "Next" at bounding box center [255, 139] width 11 height 11
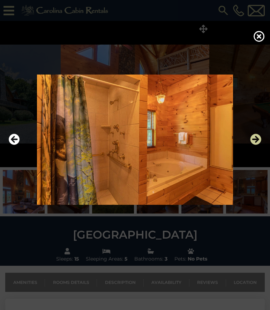
click at [253, 145] on icon "Next" at bounding box center [255, 139] width 11 height 11
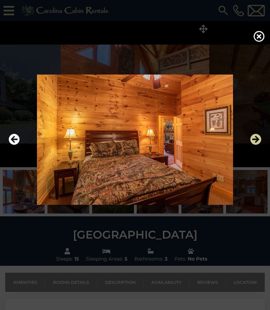
click at [254, 145] on icon "Next" at bounding box center [255, 139] width 11 height 11
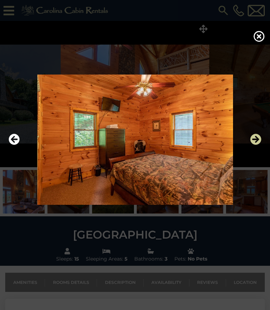
click at [254, 145] on icon "Next" at bounding box center [255, 139] width 11 height 11
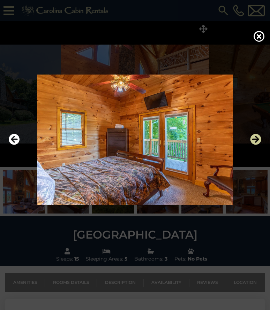
click at [251, 148] on button "Next" at bounding box center [255, 140] width 11 height 16
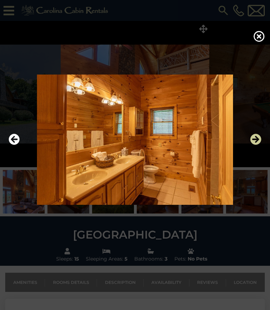
click at [252, 145] on icon "Next" at bounding box center [255, 139] width 11 height 11
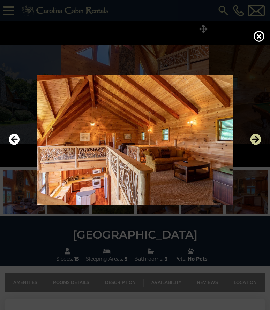
click at [253, 145] on icon "Next" at bounding box center [255, 139] width 11 height 11
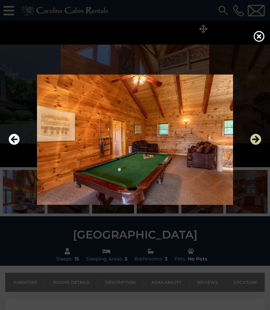
click at [253, 145] on icon "Next" at bounding box center [255, 139] width 11 height 11
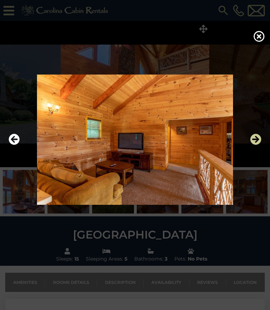
click at [253, 145] on icon "Next" at bounding box center [255, 139] width 11 height 11
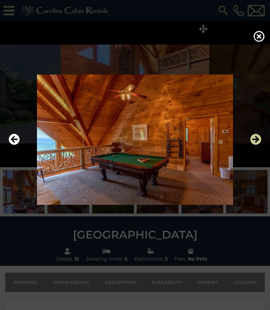
click at [251, 148] on button "Next" at bounding box center [255, 140] width 11 height 16
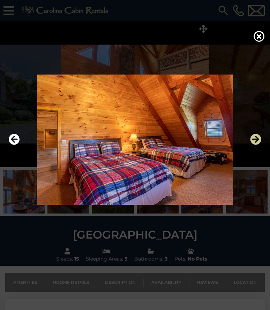
click at [250, 145] on icon "Next" at bounding box center [255, 139] width 11 height 11
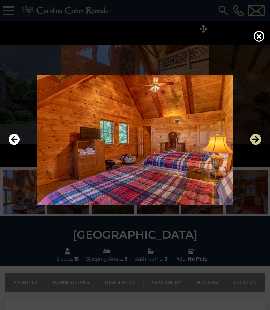
click at [253, 145] on icon "Next" at bounding box center [255, 139] width 11 height 11
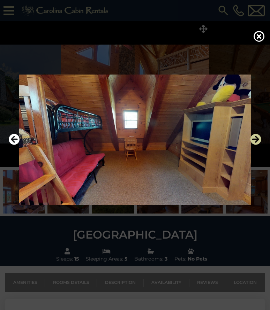
click at [253, 145] on icon "Next" at bounding box center [255, 139] width 11 height 11
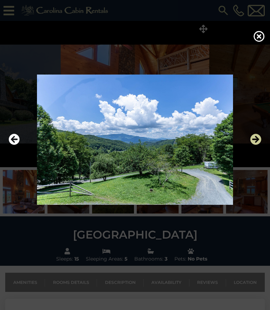
click at [253, 145] on icon "Next" at bounding box center [255, 139] width 11 height 11
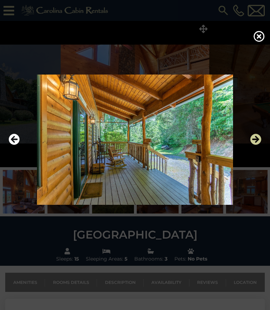
click at [252, 145] on icon "Next" at bounding box center [255, 139] width 11 height 11
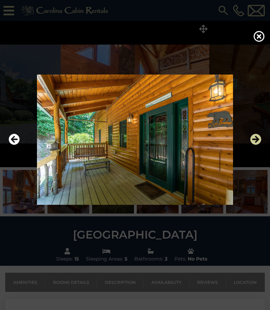
click at [252, 145] on icon "Next" at bounding box center [255, 139] width 11 height 11
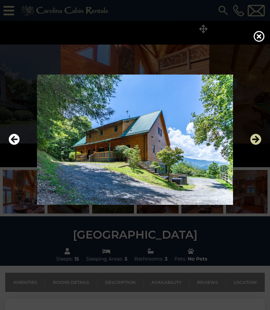
click at [251, 148] on button "Next" at bounding box center [255, 140] width 11 height 16
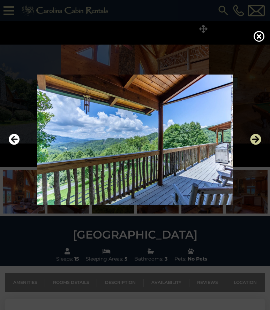
click at [252, 145] on icon "Next" at bounding box center [255, 139] width 11 height 11
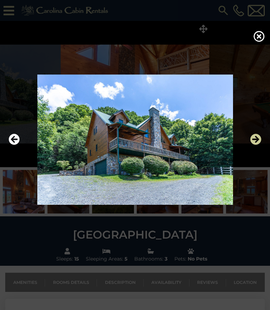
click at [254, 145] on icon "Next" at bounding box center [255, 139] width 11 height 11
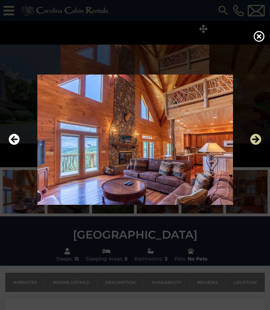
click at [251, 145] on icon "Next" at bounding box center [255, 139] width 11 height 11
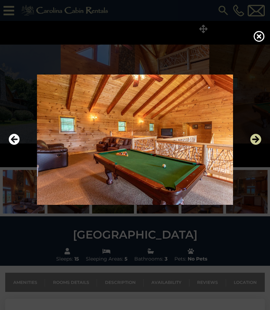
click at [250, 145] on icon "Next" at bounding box center [255, 139] width 11 height 11
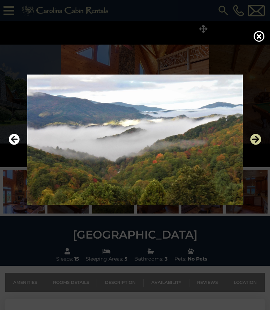
click at [252, 145] on icon "Next" at bounding box center [255, 139] width 11 height 11
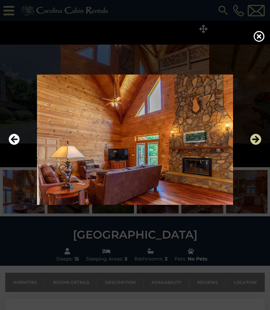
click at [253, 145] on icon "Next" at bounding box center [255, 139] width 11 height 11
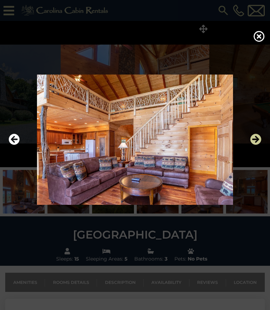
click at [251, 145] on icon "Next" at bounding box center [255, 139] width 11 height 11
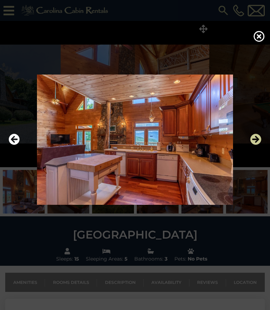
click at [253, 145] on icon "Next" at bounding box center [255, 139] width 11 height 11
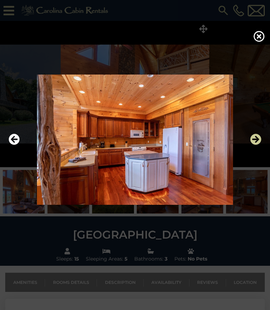
click at [253, 145] on icon "Next" at bounding box center [255, 139] width 11 height 11
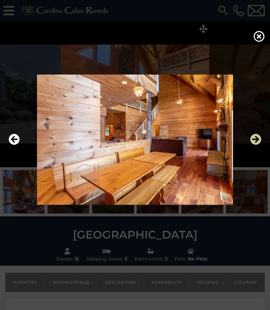
click at [254, 145] on icon "Next" at bounding box center [255, 139] width 11 height 11
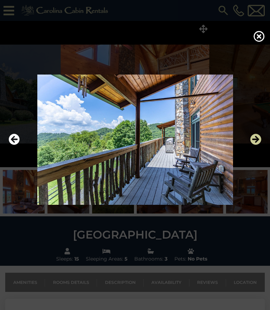
click at [252, 145] on icon "Next" at bounding box center [255, 139] width 11 height 11
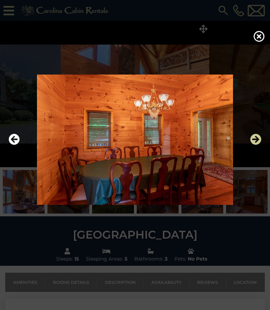
click at [254, 145] on icon "Next" at bounding box center [255, 139] width 11 height 11
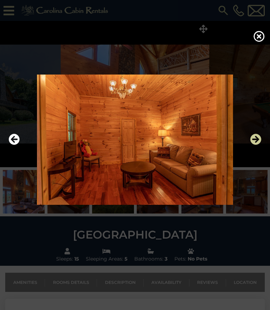
click at [253, 145] on icon "Next" at bounding box center [255, 139] width 11 height 11
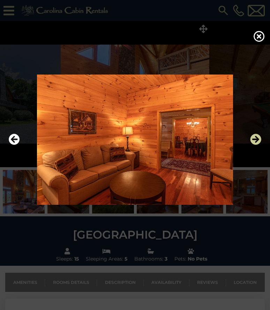
click at [253, 145] on icon "Next" at bounding box center [255, 139] width 11 height 11
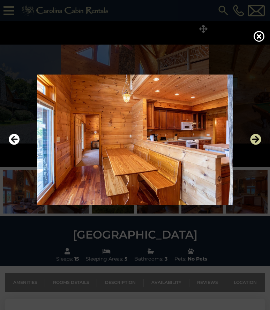
click at [253, 145] on icon "Next" at bounding box center [255, 139] width 11 height 11
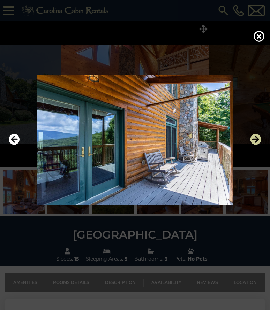
click at [253, 145] on icon "Next" at bounding box center [255, 139] width 11 height 11
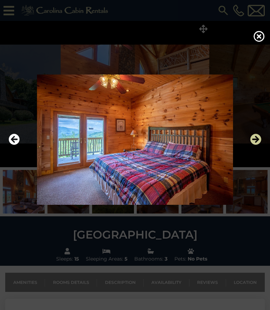
click at [253, 145] on icon "Next" at bounding box center [255, 139] width 11 height 11
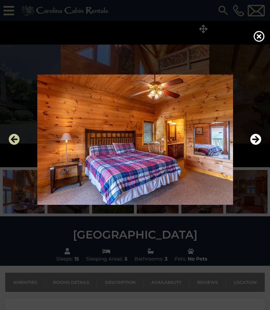
click at [16, 145] on icon "Previous" at bounding box center [14, 139] width 11 height 11
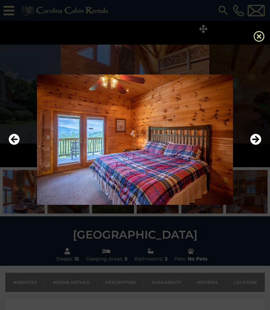
click at [260, 42] on icon at bounding box center [258, 36] width 11 height 11
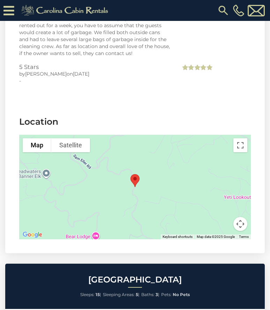
scroll to position [1580, 0]
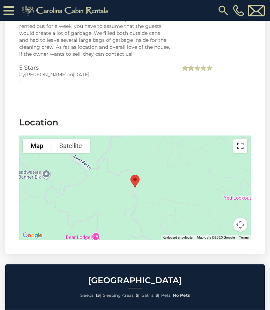
click at [241, 139] on button "Toggle fullscreen view" at bounding box center [240, 146] width 14 height 14
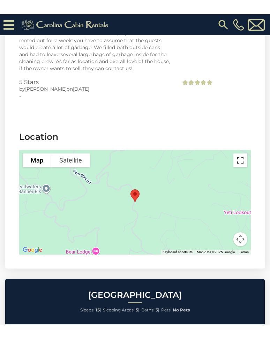
scroll to position [11, 0]
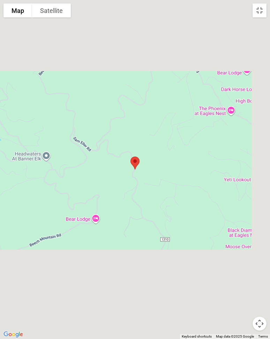
click at [58, 11] on button "Satellite" at bounding box center [51, 10] width 39 height 14
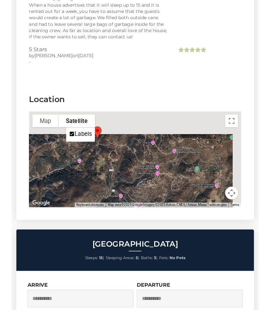
scroll to position [1609, 0]
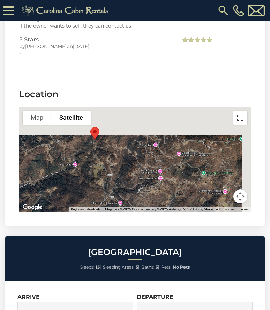
click at [243, 111] on button "Toggle fullscreen view" at bounding box center [240, 118] width 14 height 14
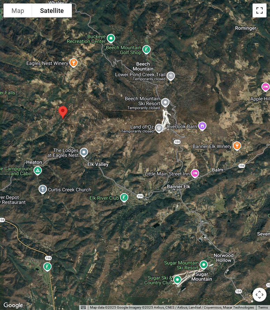
scroll to position [76, 0]
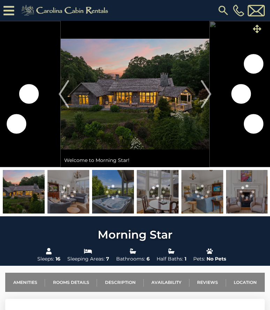
click at [252, 29] on span at bounding box center [256, 29] width 12 height 12
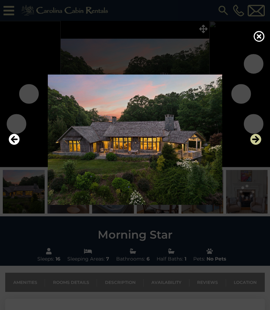
click at [253, 145] on icon "Next" at bounding box center [255, 139] width 11 height 11
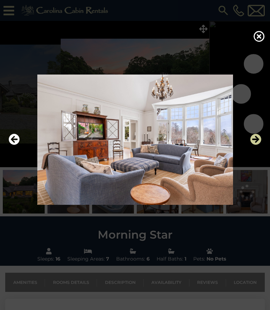
click at [257, 145] on icon "Next" at bounding box center [255, 139] width 11 height 11
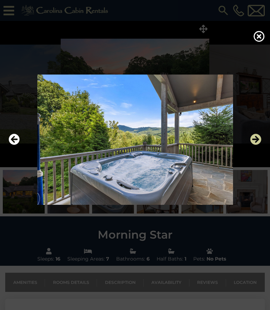
click at [256, 145] on icon "Next" at bounding box center [255, 139] width 11 height 11
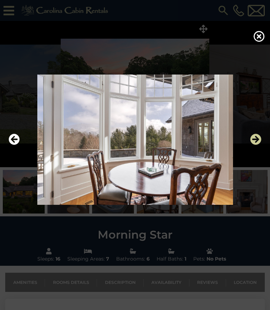
click at [257, 145] on icon "Next" at bounding box center [255, 139] width 11 height 11
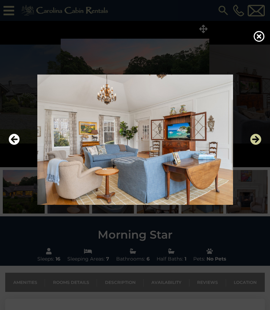
click at [257, 145] on icon "Next" at bounding box center [255, 139] width 11 height 11
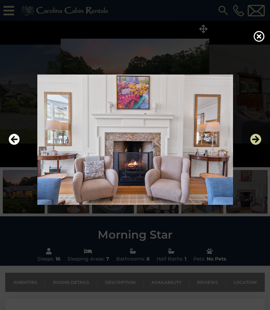
click at [258, 145] on icon "Next" at bounding box center [255, 139] width 11 height 11
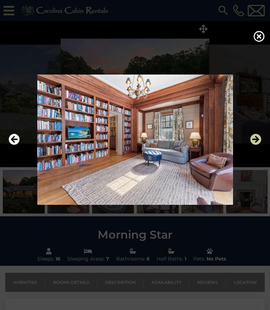
click at [256, 145] on icon "Next" at bounding box center [255, 139] width 11 height 11
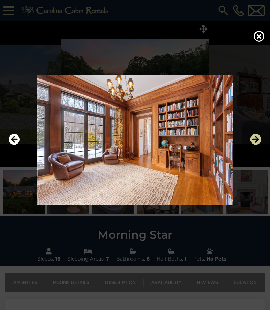
click at [258, 145] on icon "Next" at bounding box center [255, 139] width 11 height 11
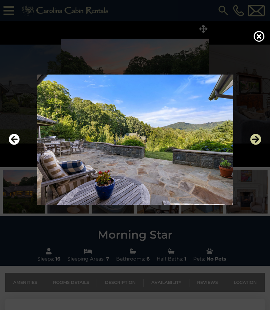
click at [258, 145] on icon "Next" at bounding box center [255, 139] width 11 height 11
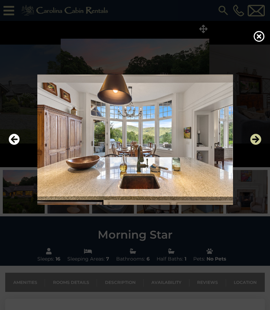
click at [257, 145] on icon "Next" at bounding box center [255, 139] width 11 height 11
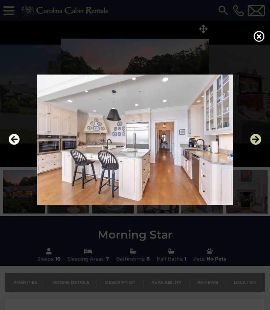
click at [258, 145] on icon "Next" at bounding box center [255, 139] width 11 height 11
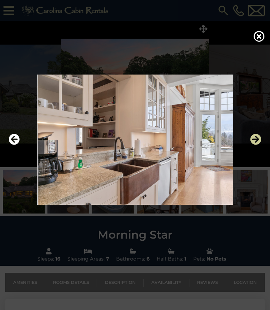
click at [257, 145] on icon "Next" at bounding box center [255, 139] width 11 height 11
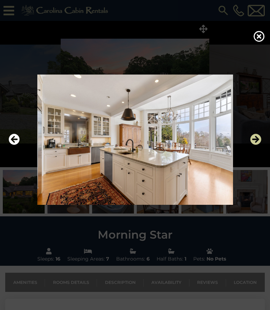
click at [258, 145] on icon "Next" at bounding box center [255, 139] width 11 height 11
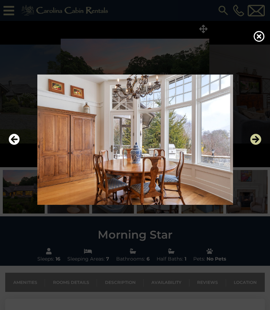
click at [258, 145] on icon "Next" at bounding box center [255, 139] width 11 height 11
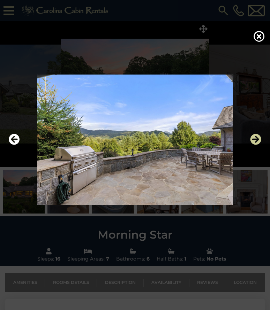
click at [258, 145] on icon "Next" at bounding box center [255, 139] width 11 height 11
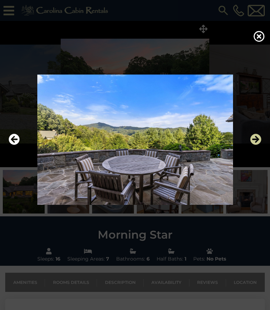
click at [258, 145] on icon "Next" at bounding box center [255, 139] width 11 height 11
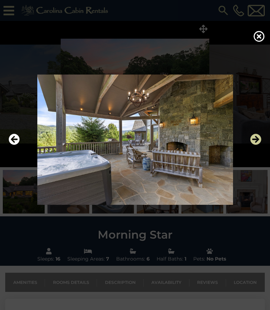
click at [258, 145] on icon "Next" at bounding box center [255, 139] width 11 height 11
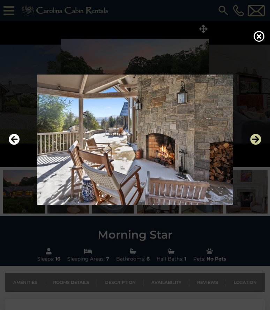
click at [258, 145] on icon "Next" at bounding box center [255, 139] width 11 height 11
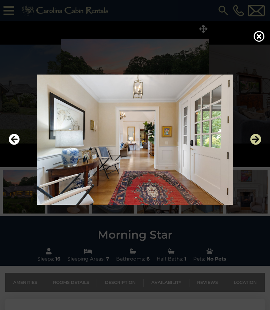
click at [257, 145] on icon "Next" at bounding box center [255, 139] width 11 height 11
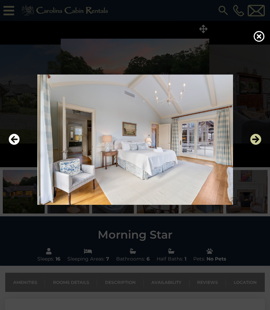
click at [258, 145] on icon "Next" at bounding box center [255, 139] width 11 height 11
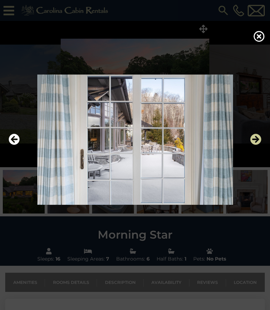
click at [260, 145] on icon "Next" at bounding box center [255, 139] width 11 height 11
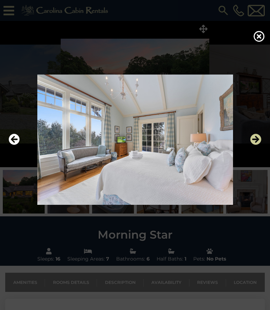
click at [259, 145] on icon "Next" at bounding box center [255, 139] width 11 height 11
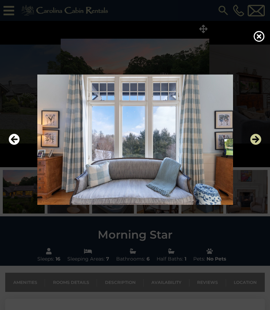
click at [260, 145] on icon "Next" at bounding box center [255, 139] width 11 height 11
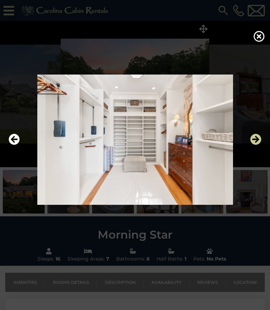
click at [259, 145] on icon "Next" at bounding box center [255, 139] width 11 height 11
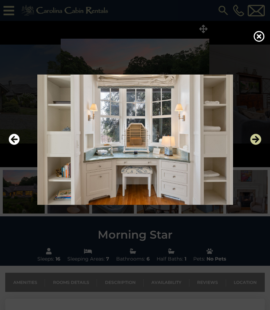
click at [258, 145] on icon "Next" at bounding box center [255, 139] width 11 height 11
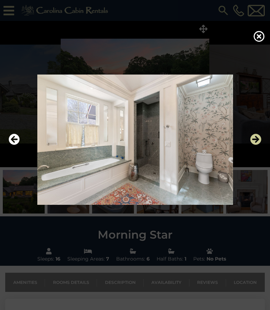
click at [259, 145] on icon "Next" at bounding box center [255, 139] width 11 height 11
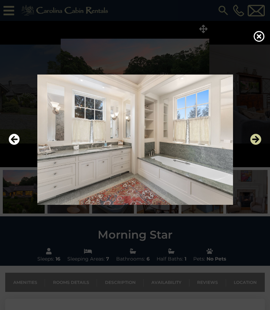
click at [259, 145] on icon "Next" at bounding box center [255, 139] width 11 height 11
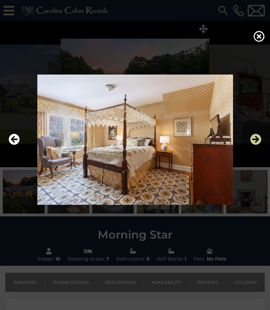
click at [259, 145] on icon "Next" at bounding box center [255, 139] width 11 height 11
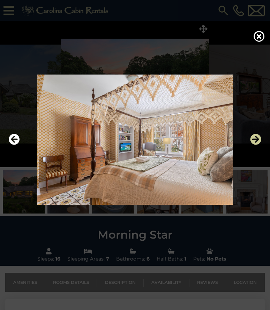
click at [259, 145] on icon "Next" at bounding box center [255, 139] width 11 height 11
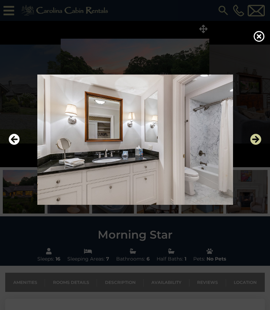
click at [260, 145] on icon "Next" at bounding box center [255, 139] width 11 height 11
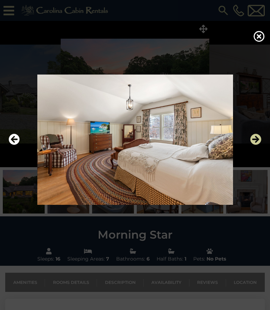
click at [259, 145] on icon "Next" at bounding box center [255, 139] width 11 height 11
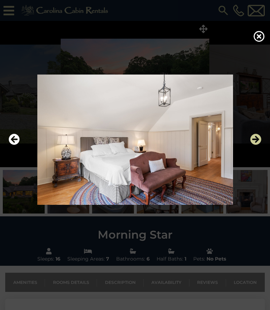
click at [259, 145] on icon "Next" at bounding box center [255, 139] width 11 height 11
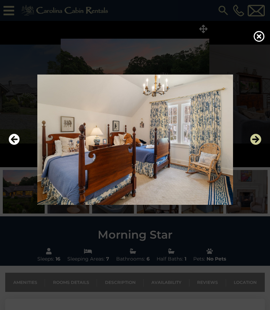
click at [259, 145] on icon "Next" at bounding box center [255, 139] width 11 height 11
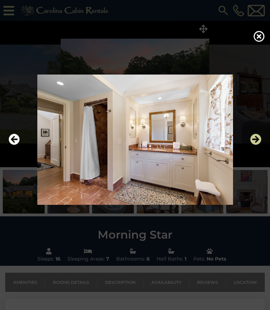
click at [260, 145] on icon "Next" at bounding box center [255, 139] width 11 height 11
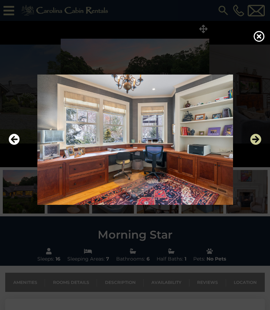
click at [258, 145] on icon "Next" at bounding box center [255, 139] width 11 height 11
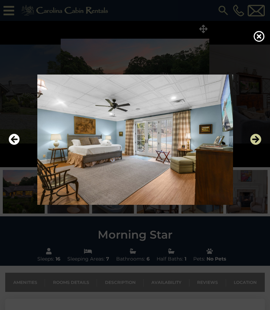
click at [258, 145] on icon "Next" at bounding box center [255, 139] width 11 height 11
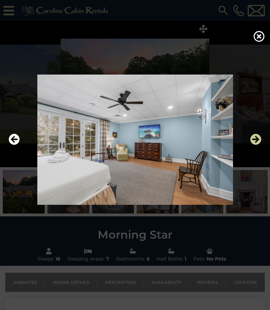
click at [258, 145] on icon "Next" at bounding box center [255, 139] width 11 height 11
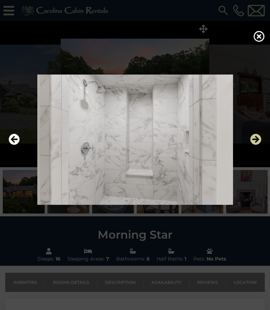
click at [259, 145] on icon "Next" at bounding box center [255, 139] width 11 height 11
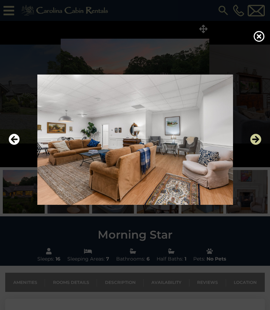
click at [258, 145] on icon "Next" at bounding box center [255, 139] width 11 height 11
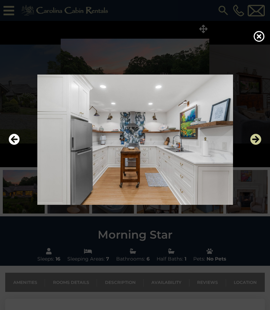
click at [259, 145] on icon "Next" at bounding box center [255, 139] width 11 height 11
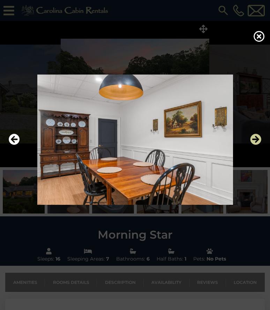
click at [258, 145] on icon "Next" at bounding box center [255, 139] width 11 height 11
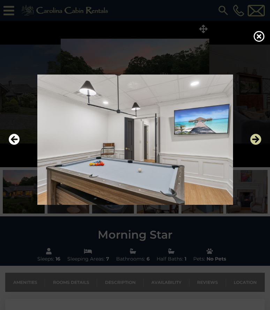
click at [257, 145] on icon "Next" at bounding box center [255, 139] width 11 height 11
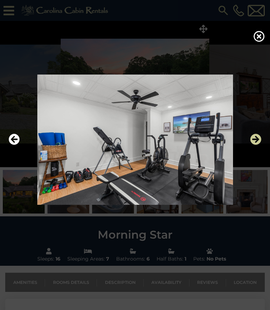
click at [256, 145] on icon "Next" at bounding box center [255, 139] width 11 height 11
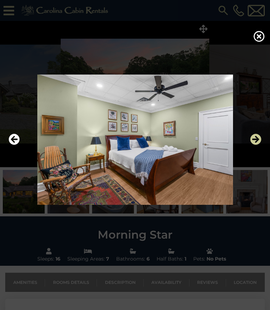
click at [257, 145] on icon "Next" at bounding box center [255, 139] width 11 height 11
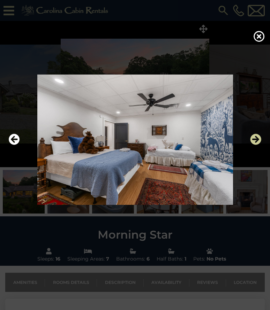
click at [259, 145] on icon "Next" at bounding box center [255, 139] width 11 height 11
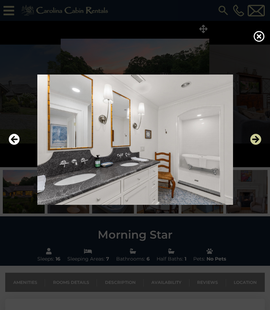
click at [259, 145] on icon "Next" at bounding box center [255, 139] width 11 height 11
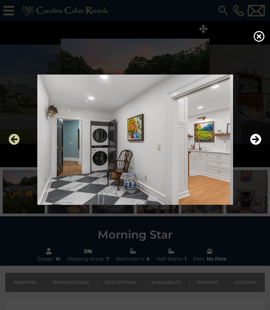
click at [14, 145] on icon "Previous" at bounding box center [14, 139] width 11 height 11
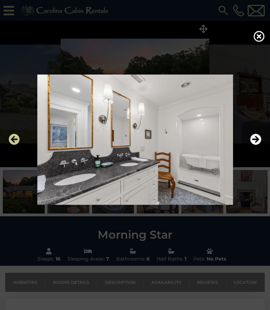
click at [13, 145] on icon "Previous" at bounding box center [14, 139] width 11 height 11
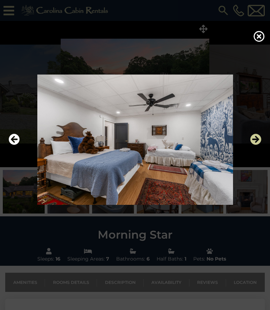
click at [256, 145] on icon "Next" at bounding box center [255, 139] width 11 height 11
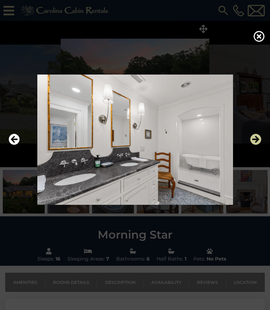
click at [259, 145] on icon "Next" at bounding box center [255, 139] width 11 height 11
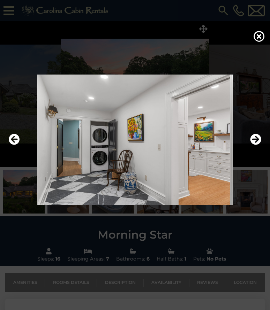
click at [261, 158] on img at bounding box center [135, 140] width 256 height 130
click at [258, 145] on icon "Next" at bounding box center [255, 139] width 11 height 11
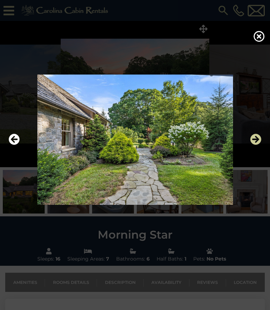
click at [258, 145] on icon "Next" at bounding box center [255, 139] width 11 height 11
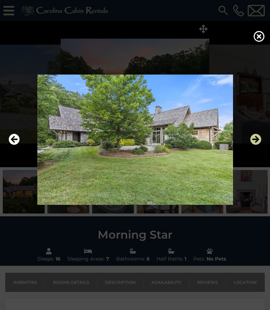
click at [260, 145] on icon "Next" at bounding box center [255, 139] width 11 height 11
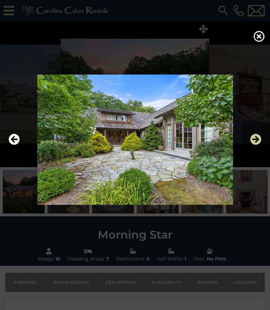
click at [258, 145] on icon "Next" at bounding box center [255, 139] width 11 height 11
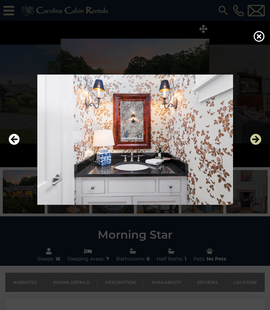
click at [257, 145] on icon "Next" at bounding box center [255, 139] width 11 height 11
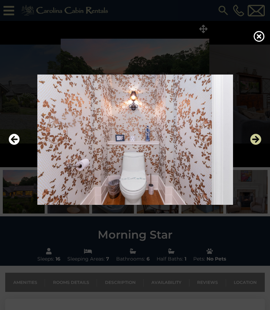
click at [257, 145] on icon "Next" at bounding box center [255, 139] width 11 height 11
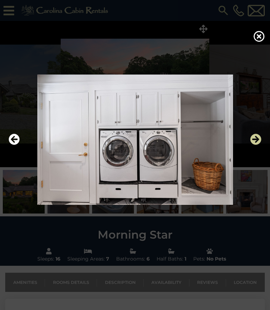
click at [258, 145] on icon "Next" at bounding box center [255, 139] width 11 height 11
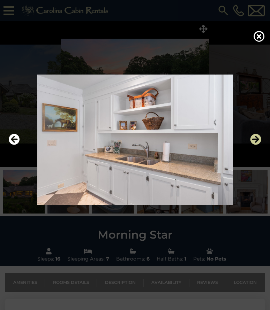
click at [260, 145] on icon "Next" at bounding box center [255, 139] width 11 height 11
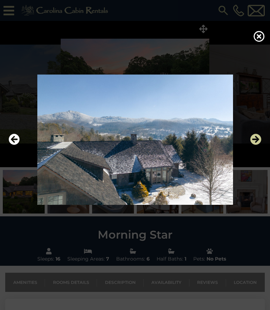
click at [260, 145] on icon "Next" at bounding box center [255, 139] width 11 height 11
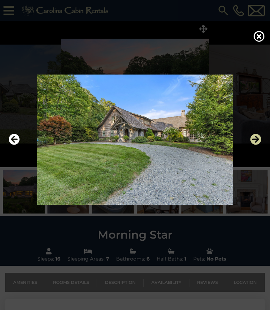
click at [258, 145] on icon "Next" at bounding box center [255, 139] width 11 height 11
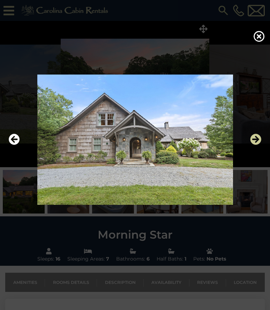
click at [258, 145] on icon "Next" at bounding box center [255, 139] width 11 height 11
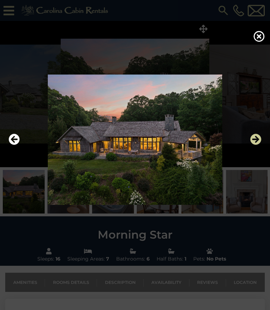
click at [259, 145] on icon "Next" at bounding box center [255, 139] width 11 height 11
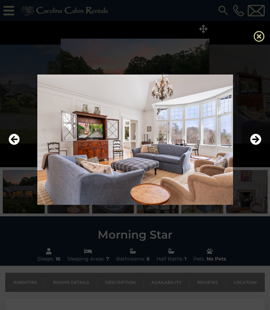
click at [261, 42] on icon at bounding box center [258, 36] width 11 height 11
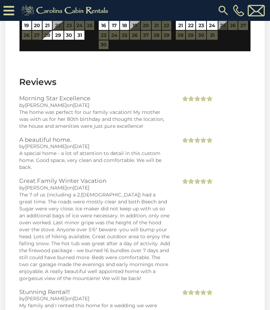
scroll to position [1565, 0]
